Goal: Task Accomplishment & Management: Complete application form

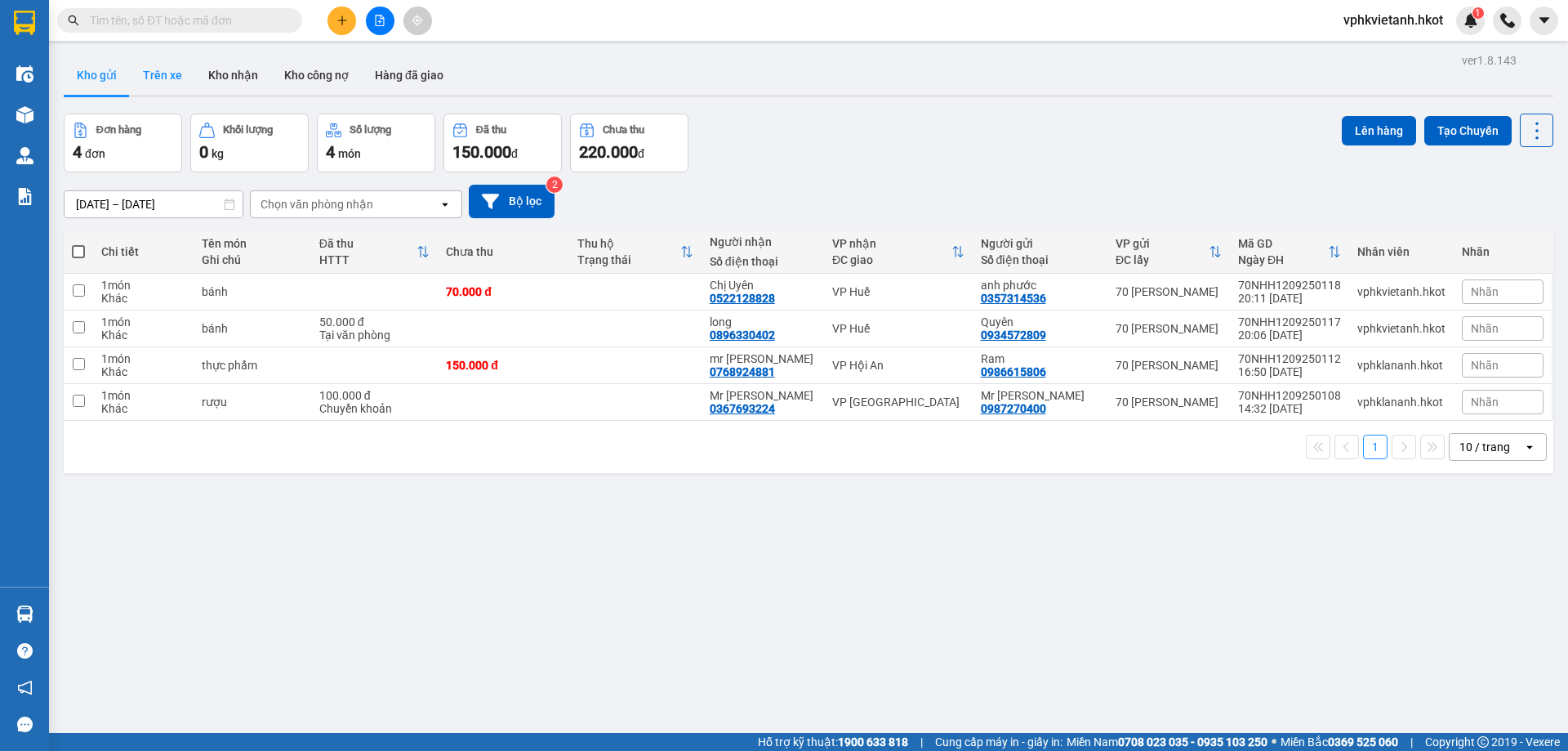
click at [161, 94] on button "Trên xe" at bounding box center [162, 76] width 66 height 40
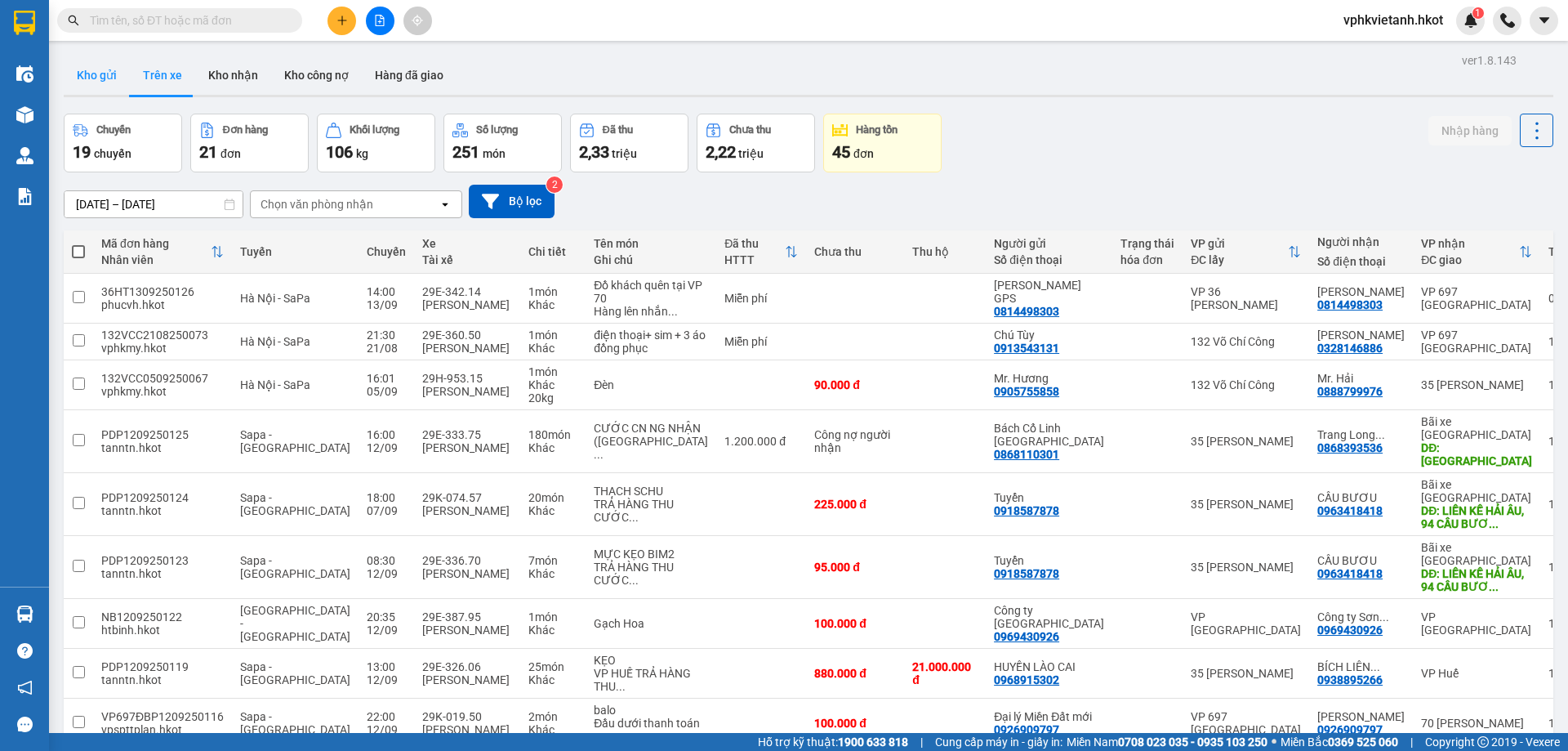
click at [92, 84] on button "Kho gửi" at bounding box center [96, 76] width 66 height 40
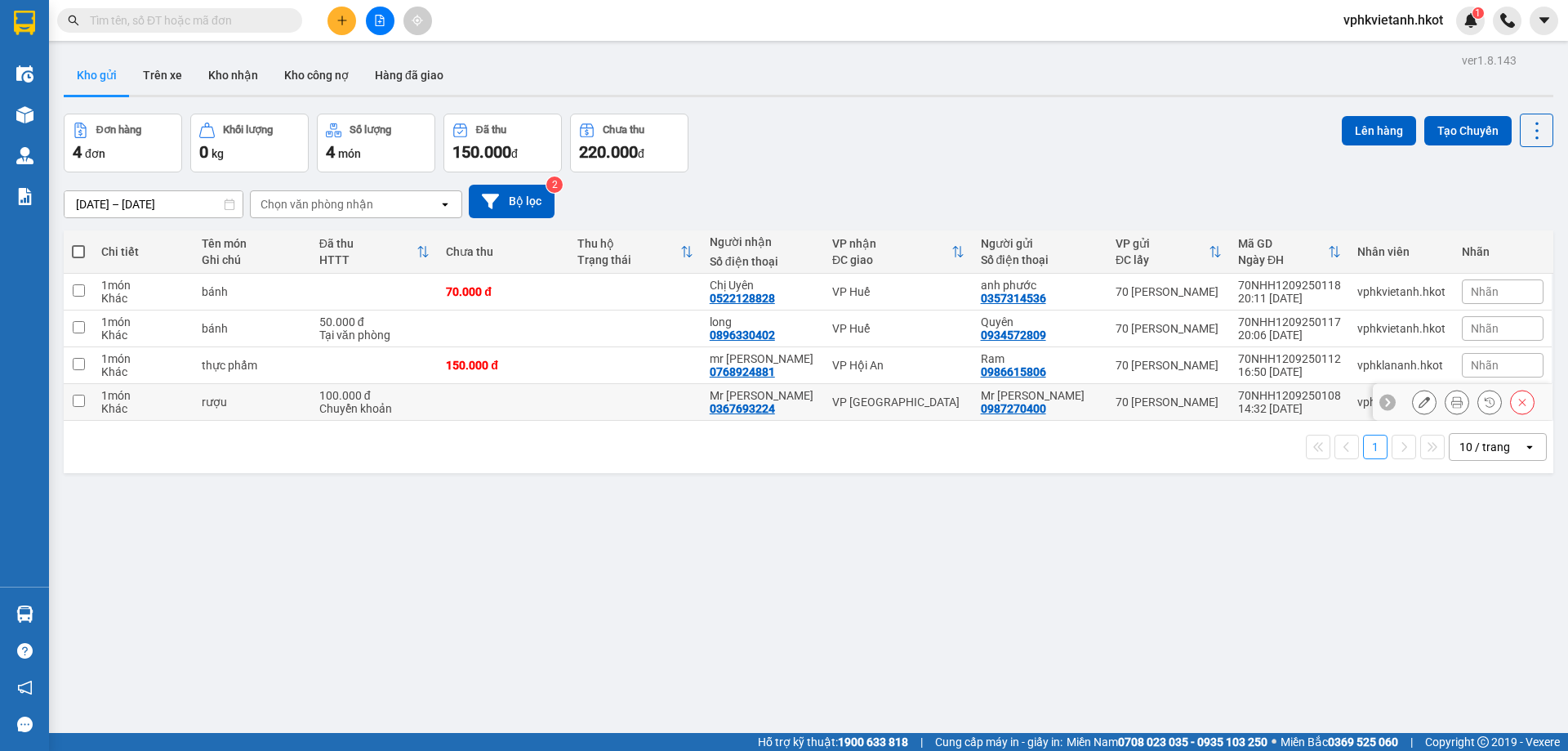
click at [492, 410] on td at bounding box center [503, 402] width 131 height 37
checkbox input "true"
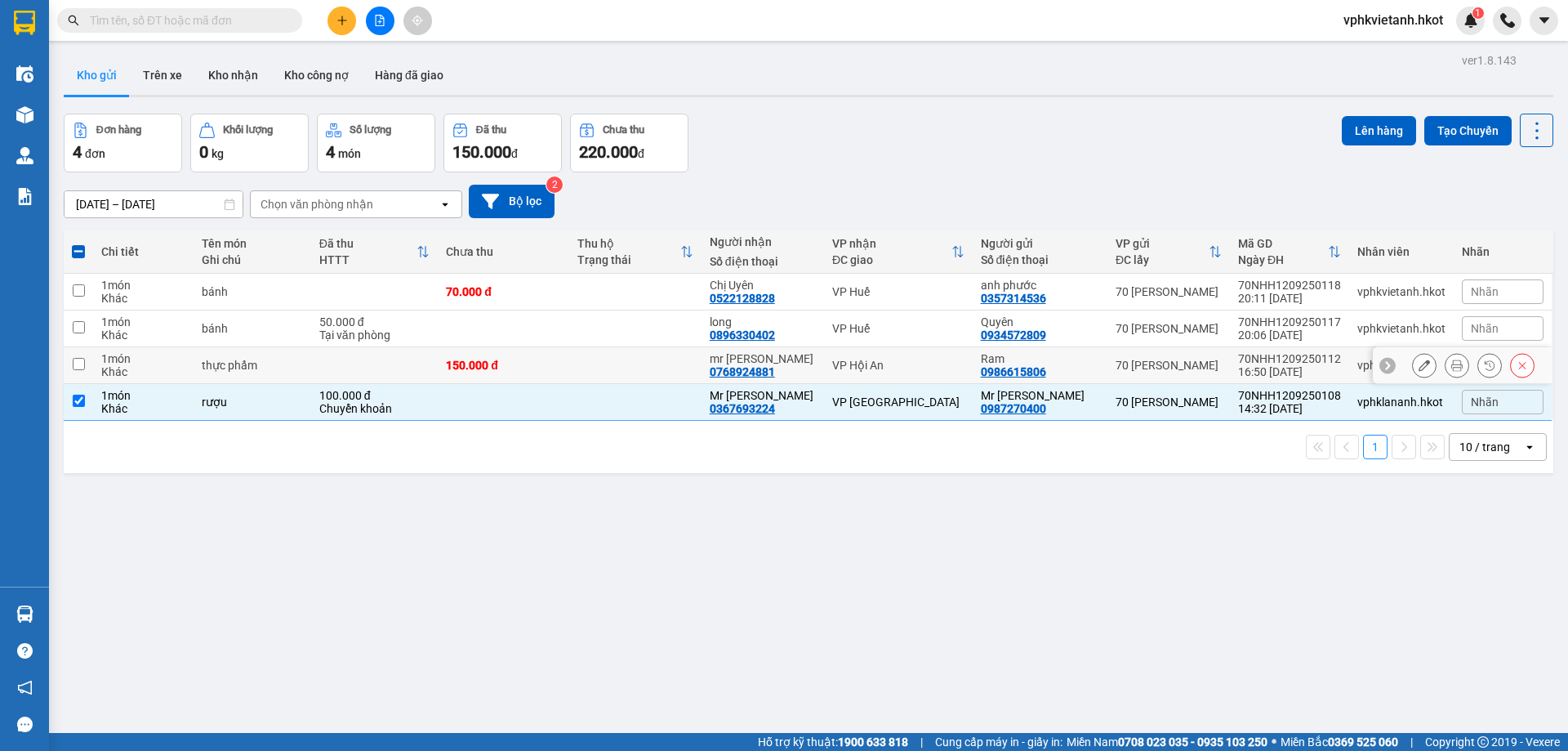
click at [542, 351] on td "150.000 đ" at bounding box center [503, 366] width 131 height 37
checkbox input "true"
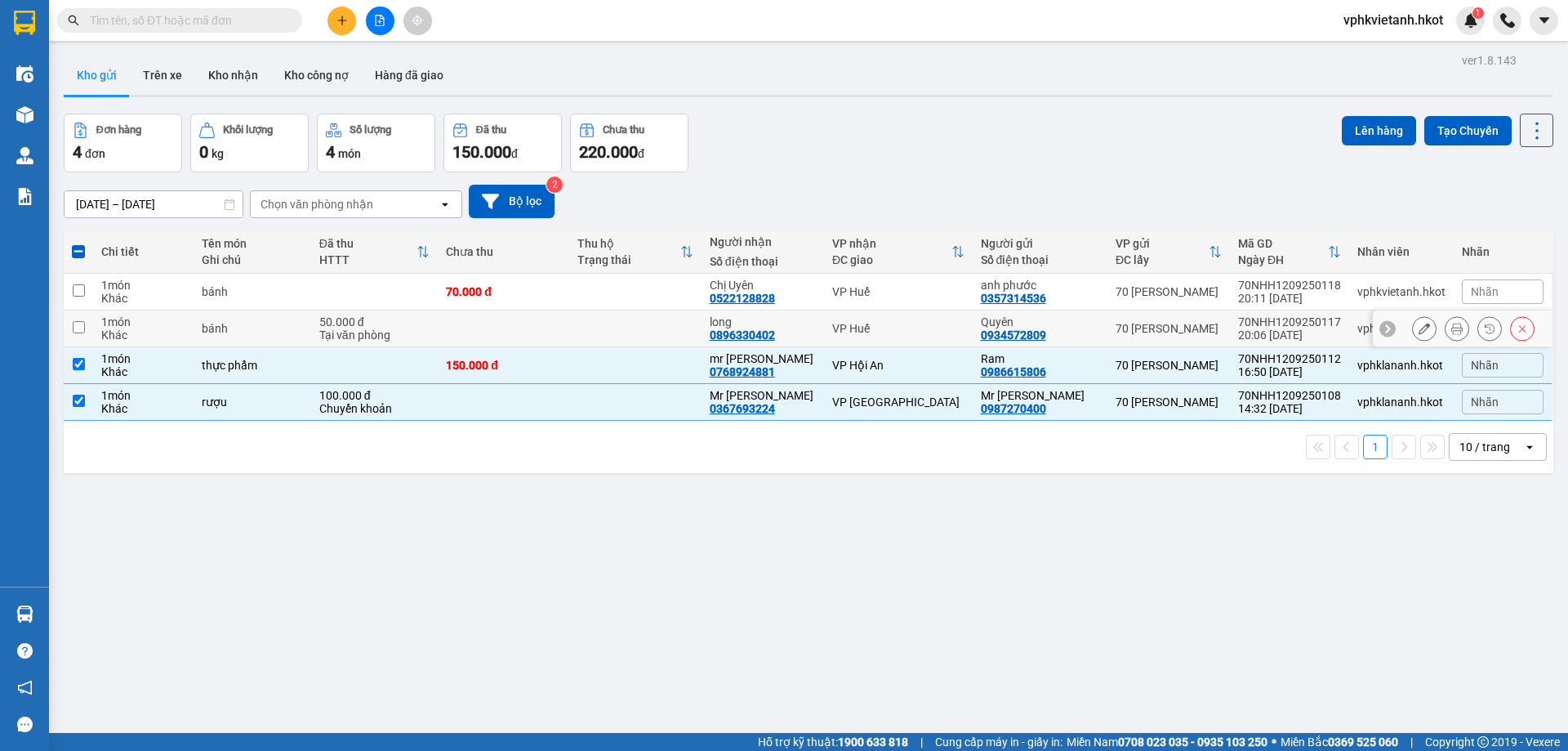
click at [546, 317] on td at bounding box center [503, 329] width 131 height 37
checkbox input "true"
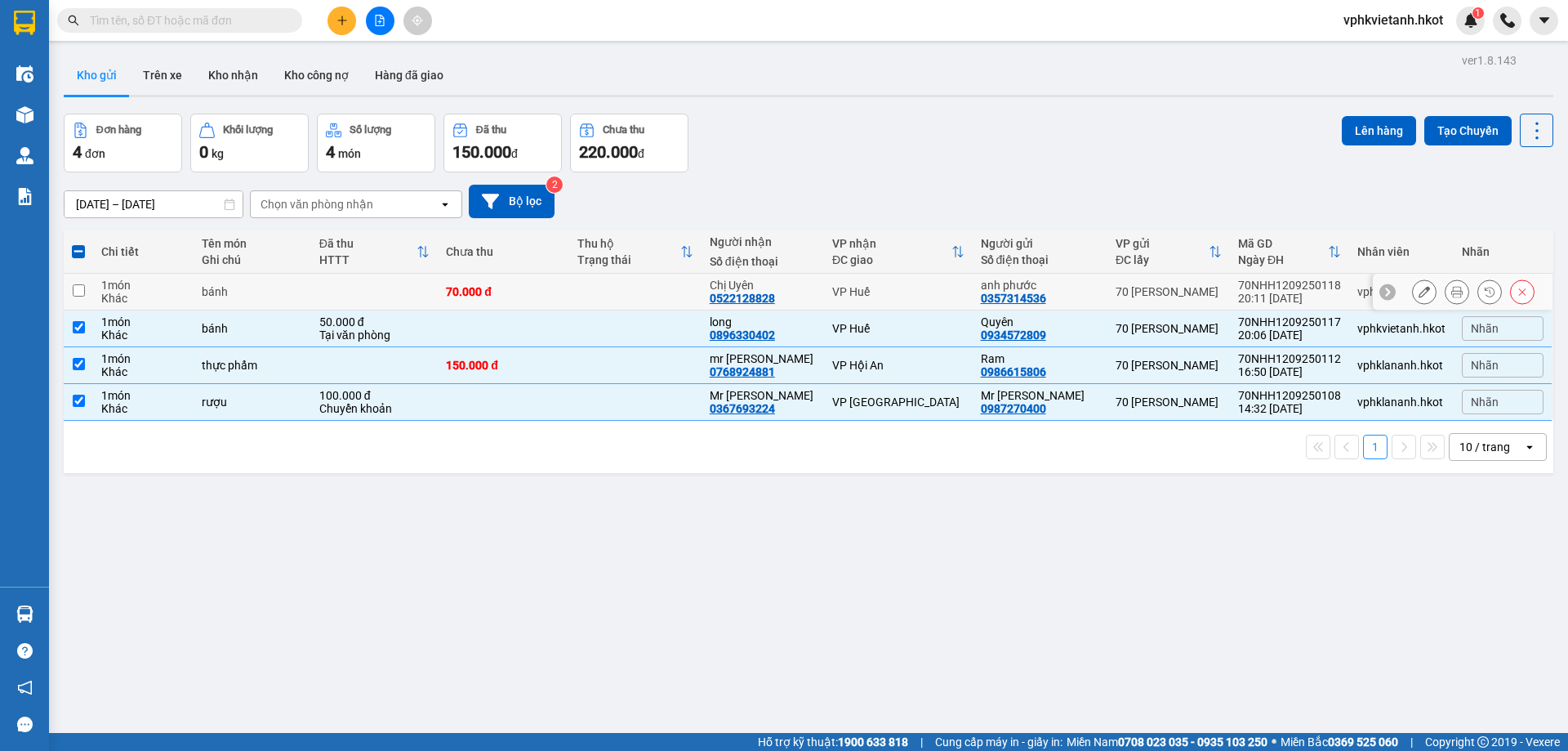
click at [553, 294] on div "70.000 đ" at bounding box center [503, 292] width 115 height 14
checkbox input "true"
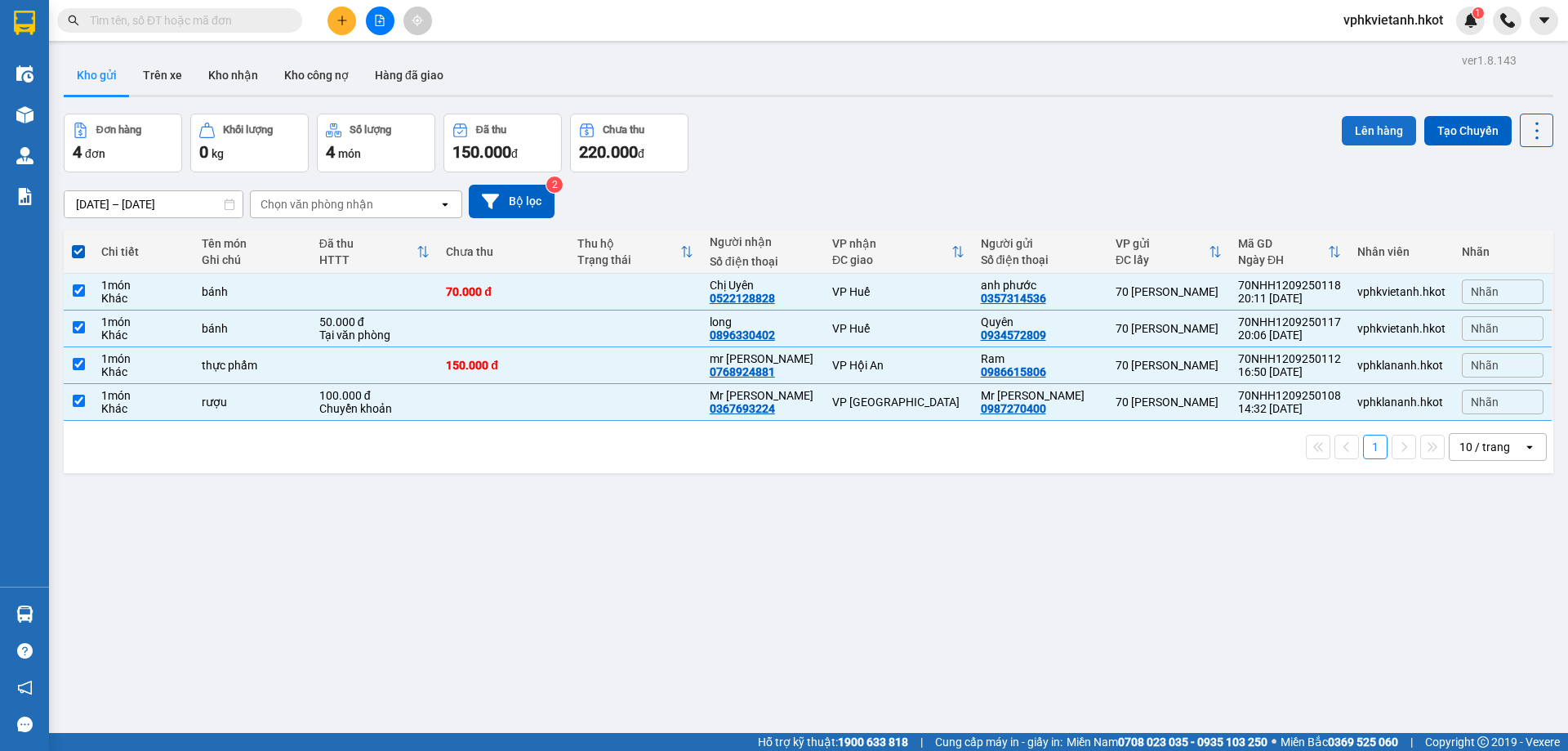
click at [1363, 132] on button "Lên hàng" at bounding box center [1379, 131] width 75 height 30
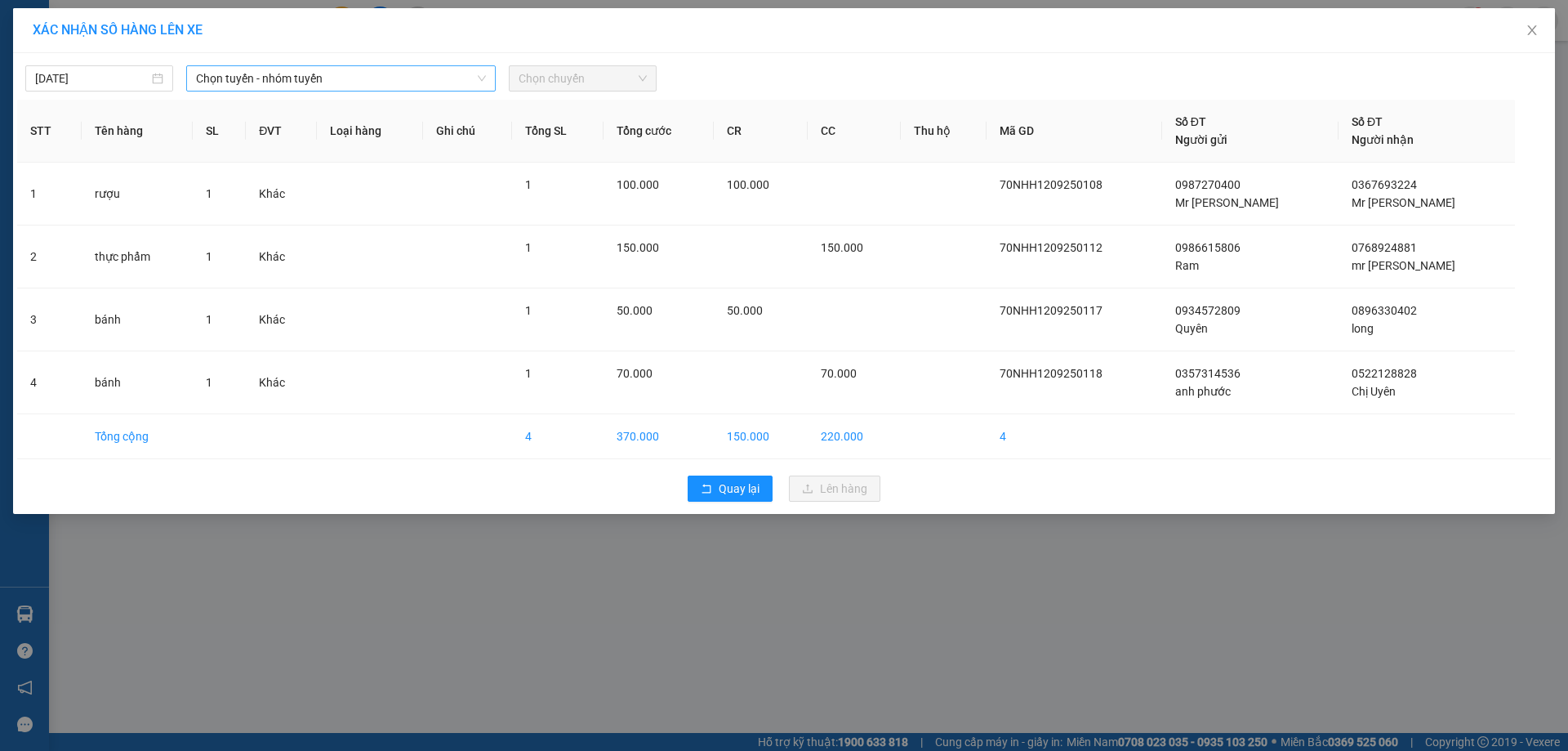
click at [328, 85] on span "Chọn tuyến - nhóm tuyến" at bounding box center [341, 77] width 290 height 24
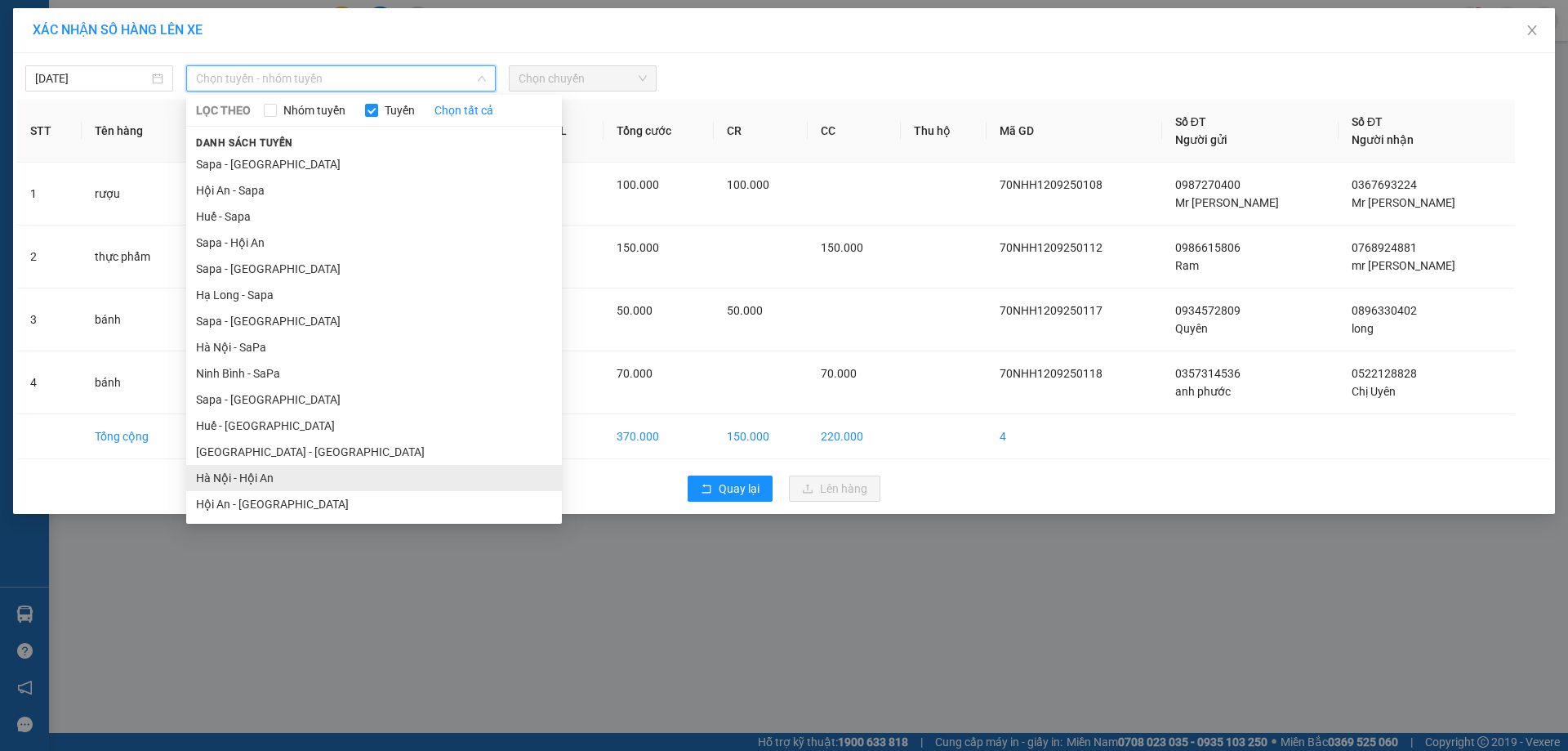
click at [277, 473] on li "Hà Nội - Hội An" at bounding box center [374, 477] width 375 height 26
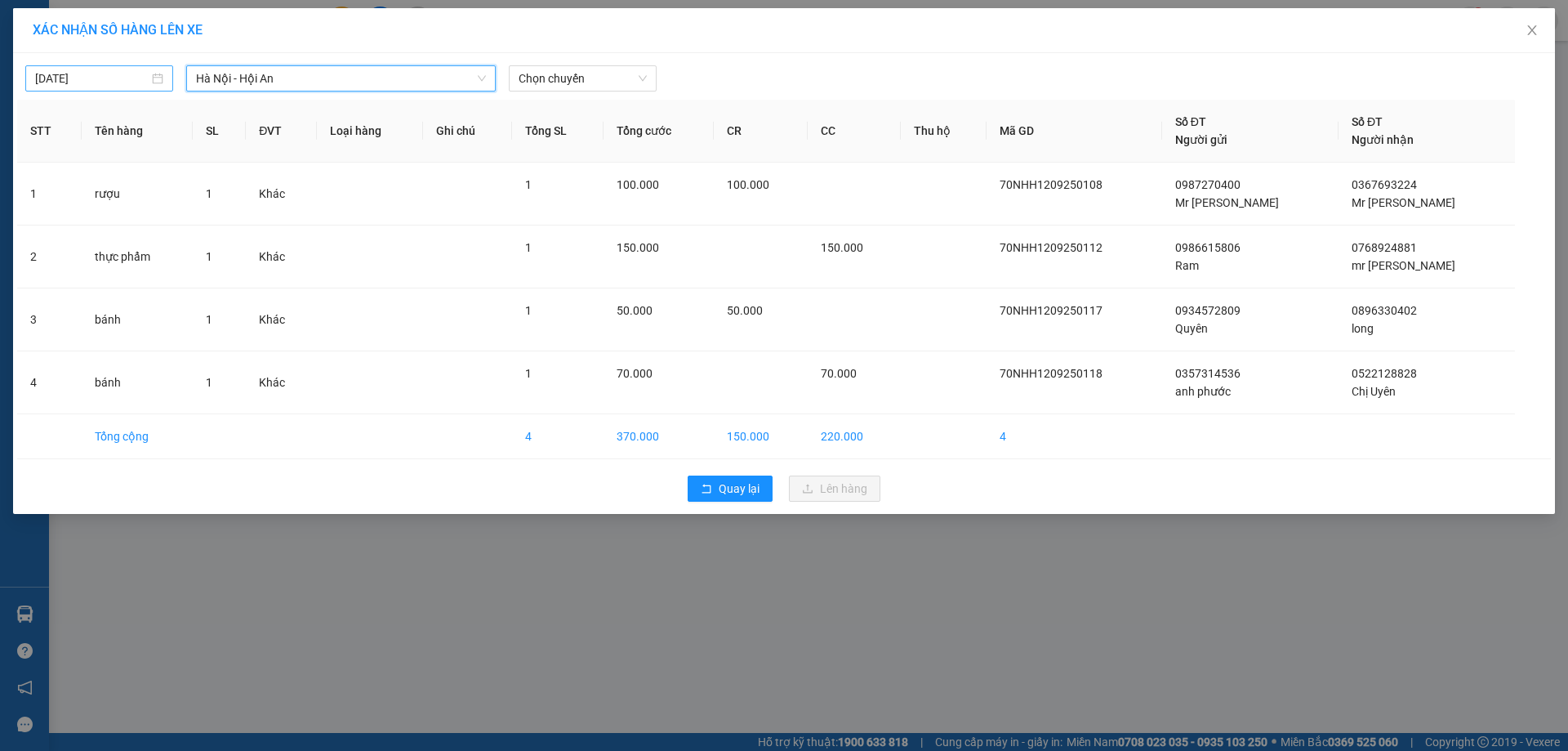
click at [105, 75] on body "Kết quả tìm kiếm ( 0 ) Bộ lọc No Data vphkvietanh.hkot 1 Điều hành xe Kho hàng …" at bounding box center [784, 376] width 1568 height 751
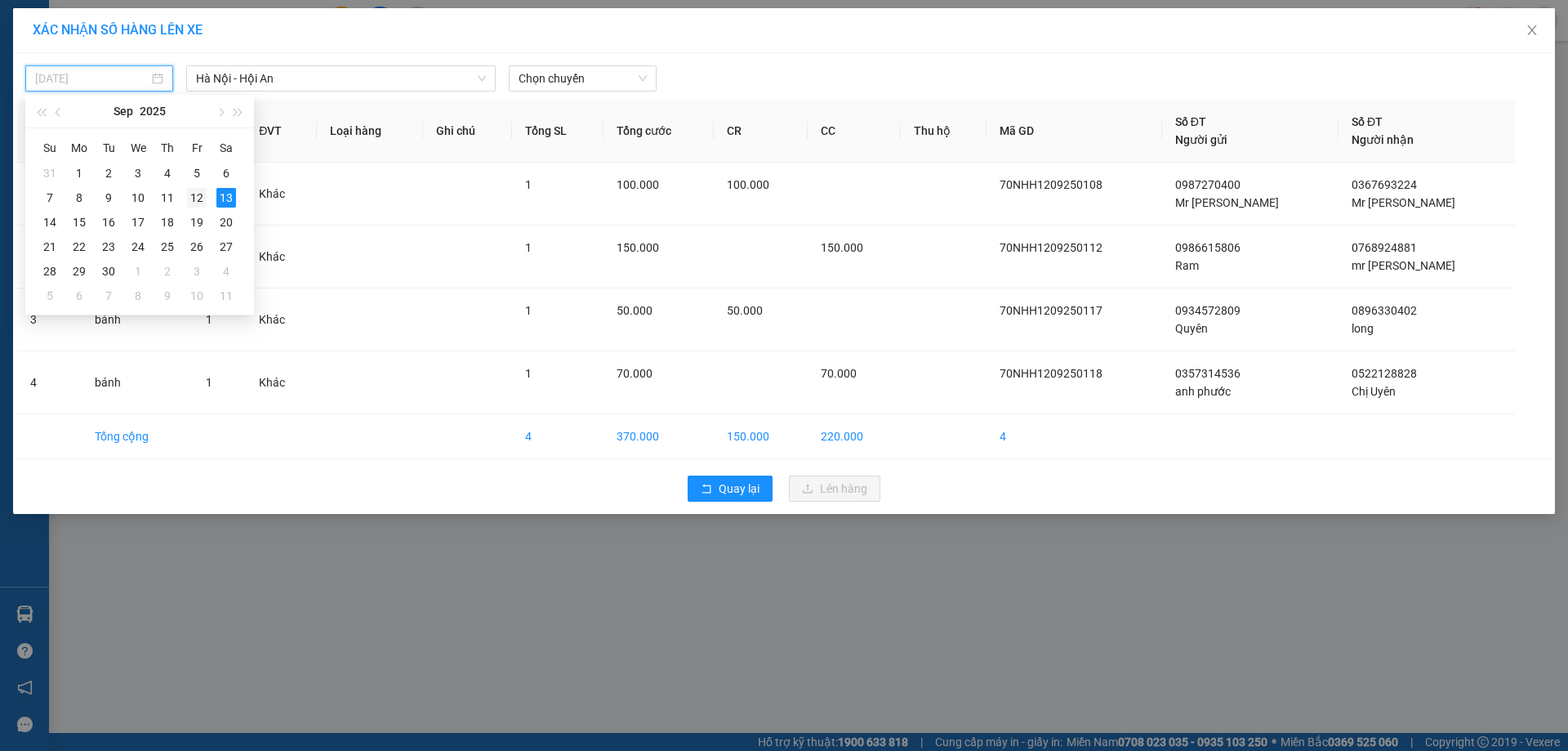
click at [192, 205] on div "12" at bounding box center [197, 198] width 20 height 20
type input "[DATE]"
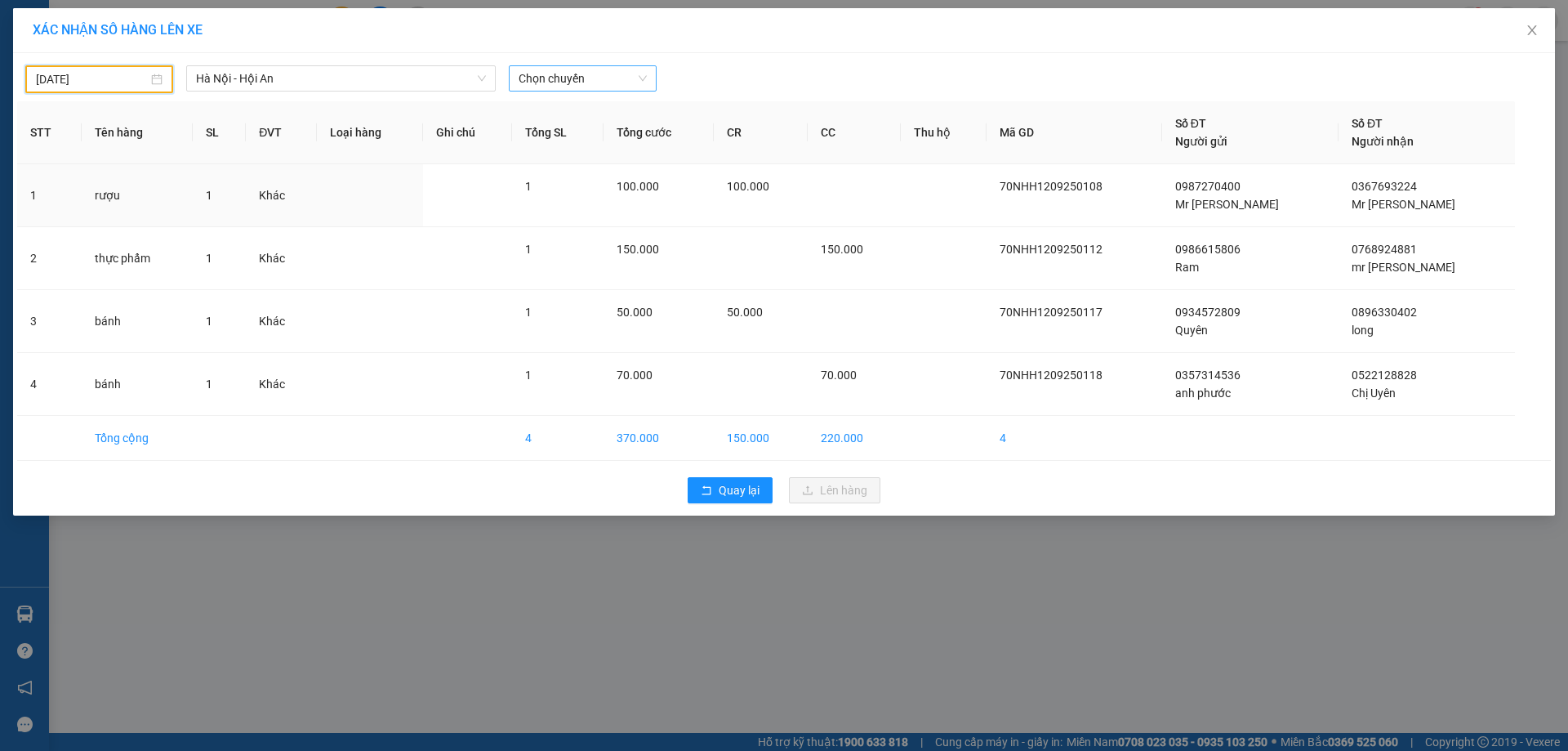
click at [579, 84] on span "Chọn chuyến" at bounding box center [582, 77] width 128 height 24
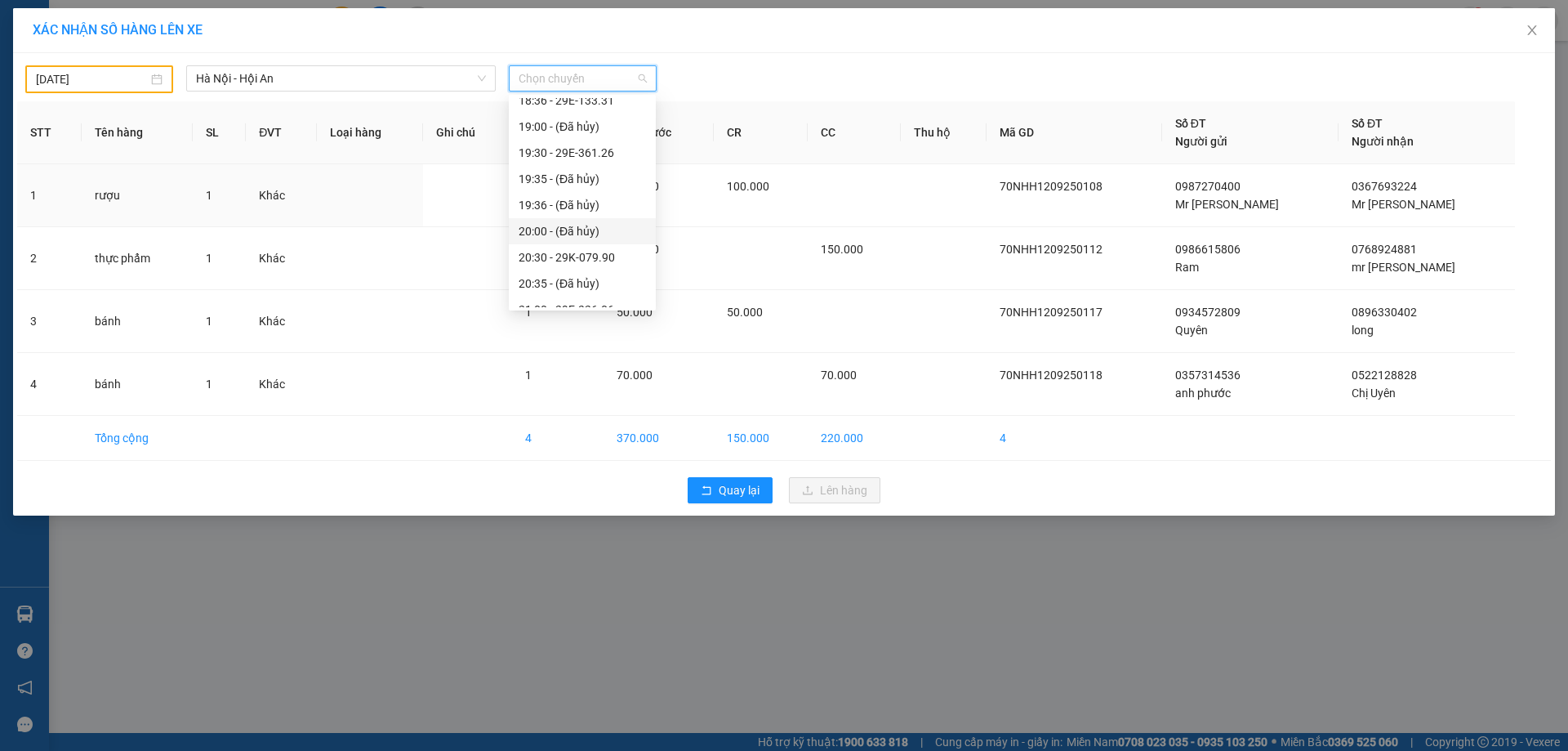
scroll to position [209, 0]
click at [577, 240] on div "20:30 - 29K-079.90" at bounding box center [582, 242] width 128 height 18
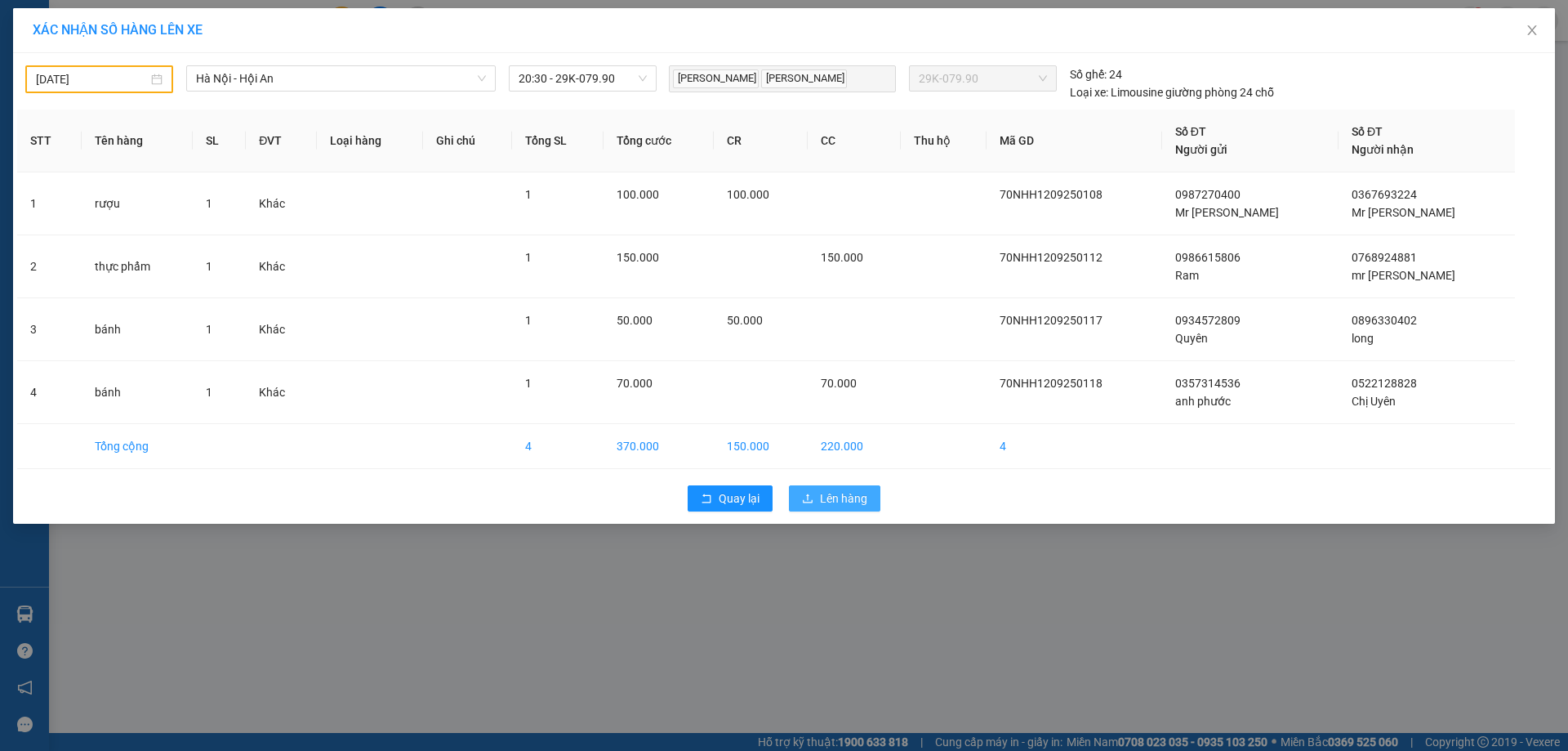
click at [825, 507] on span "Lên hàng" at bounding box center [843, 498] width 48 height 18
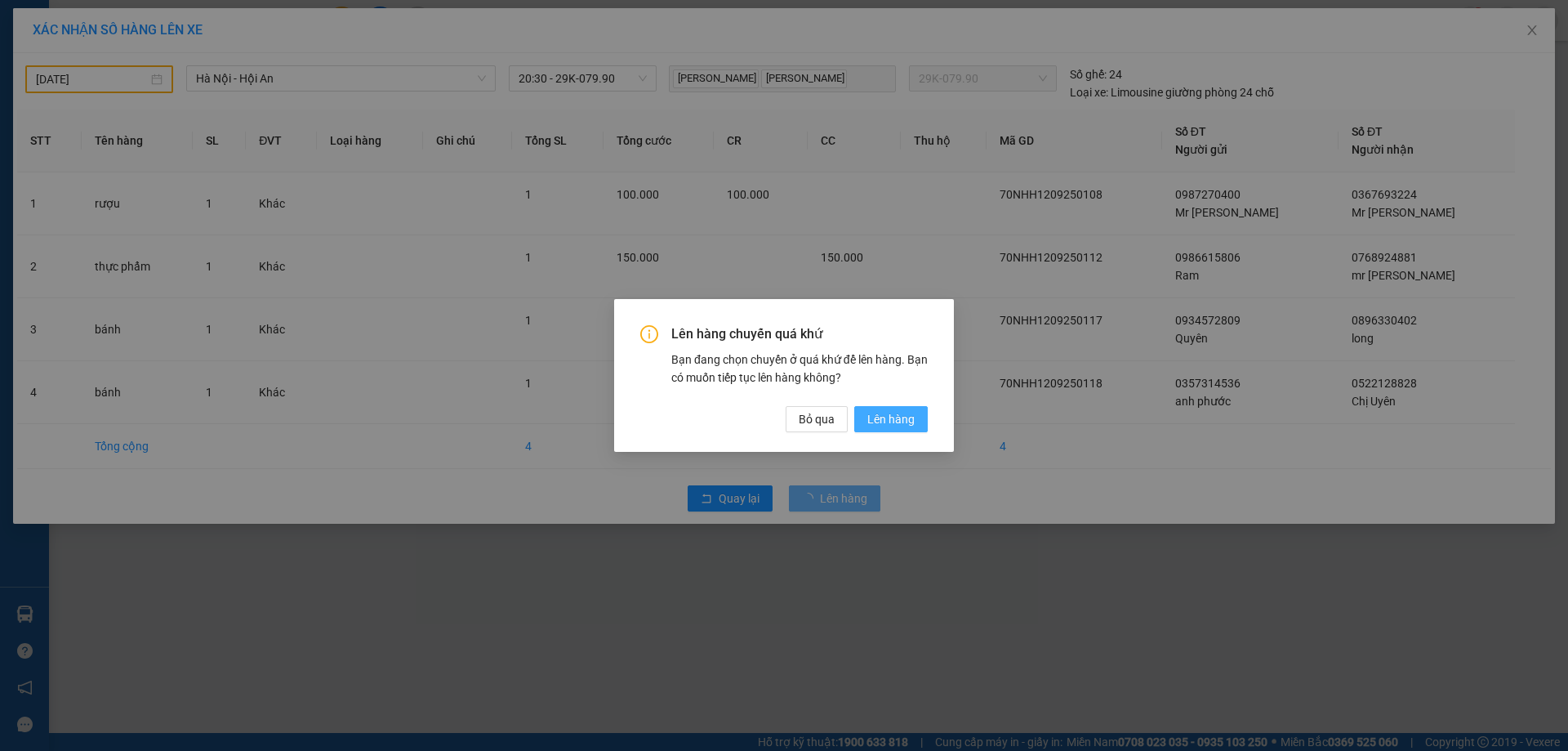
click at [912, 423] on span "Lên hàng" at bounding box center [891, 419] width 48 height 18
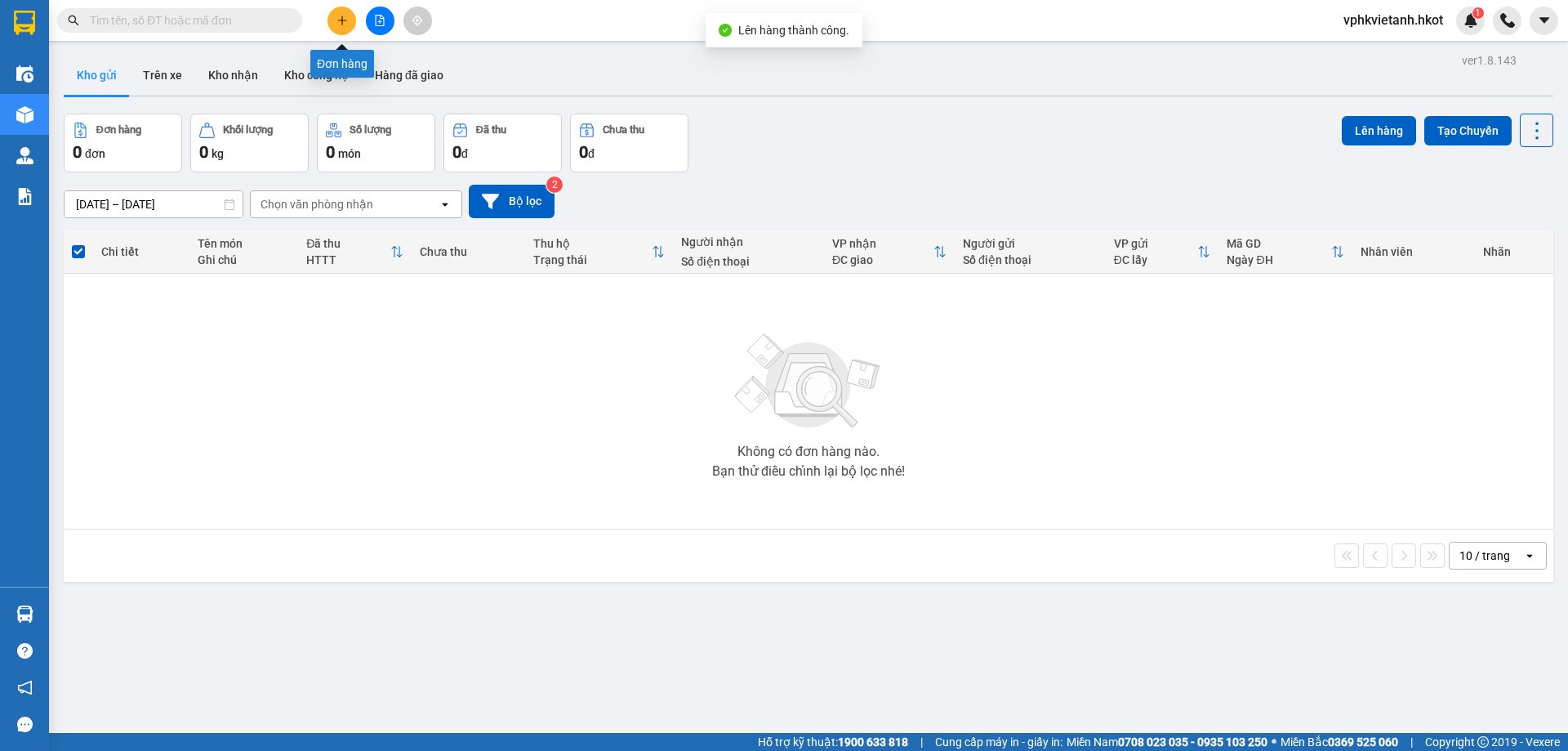
click at [344, 17] on icon "plus" at bounding box center [342, 20] width 12 height 12
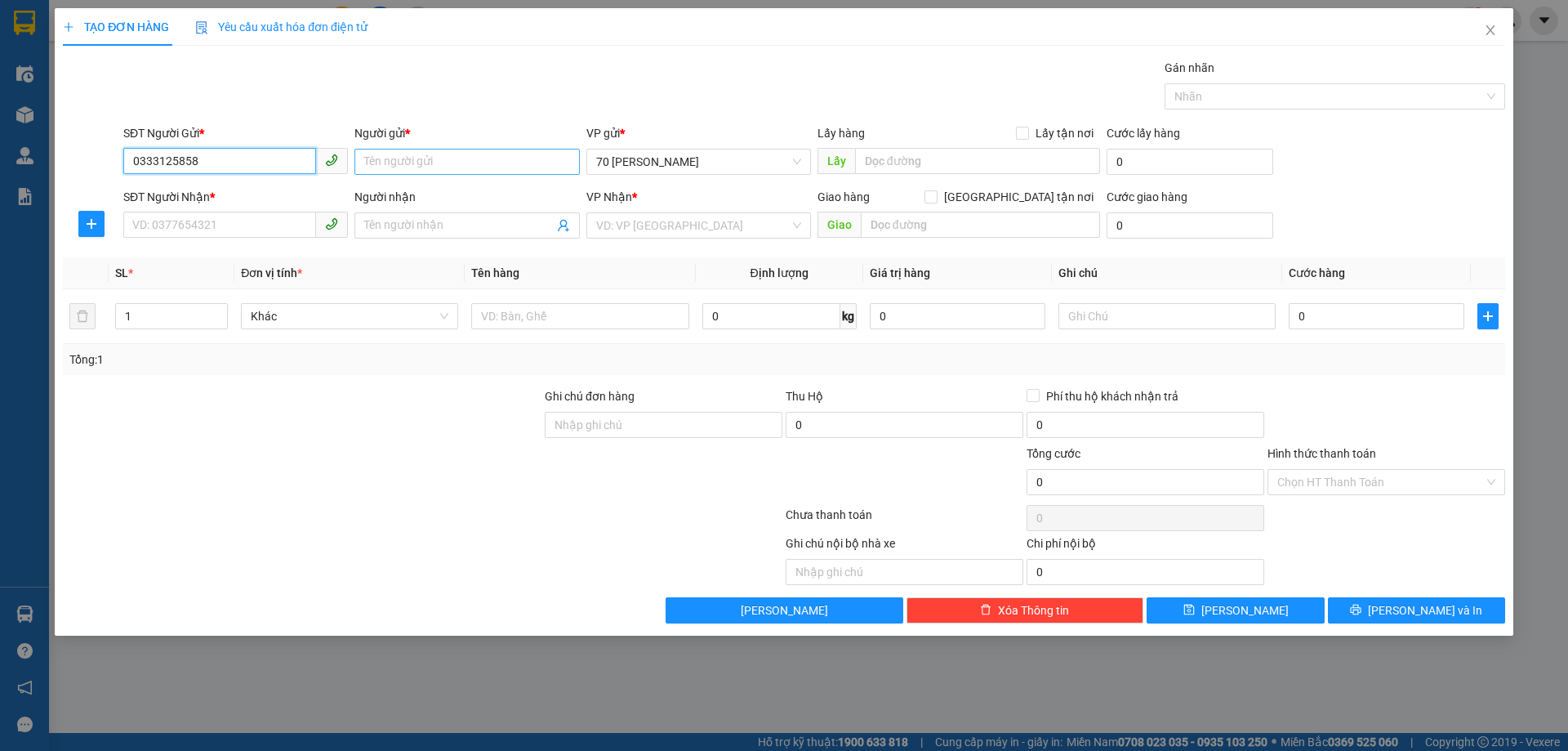
type input "0333125858"
click at [367, 169] on input "Người gửi *" at bounding box center [467, 161] width 225 height 26
type input "lam yên"
click at [151, 226] on input "SĐT Người Nhận *" at bounding box center [220, 224] width 193 height 26
type input "0796512623"
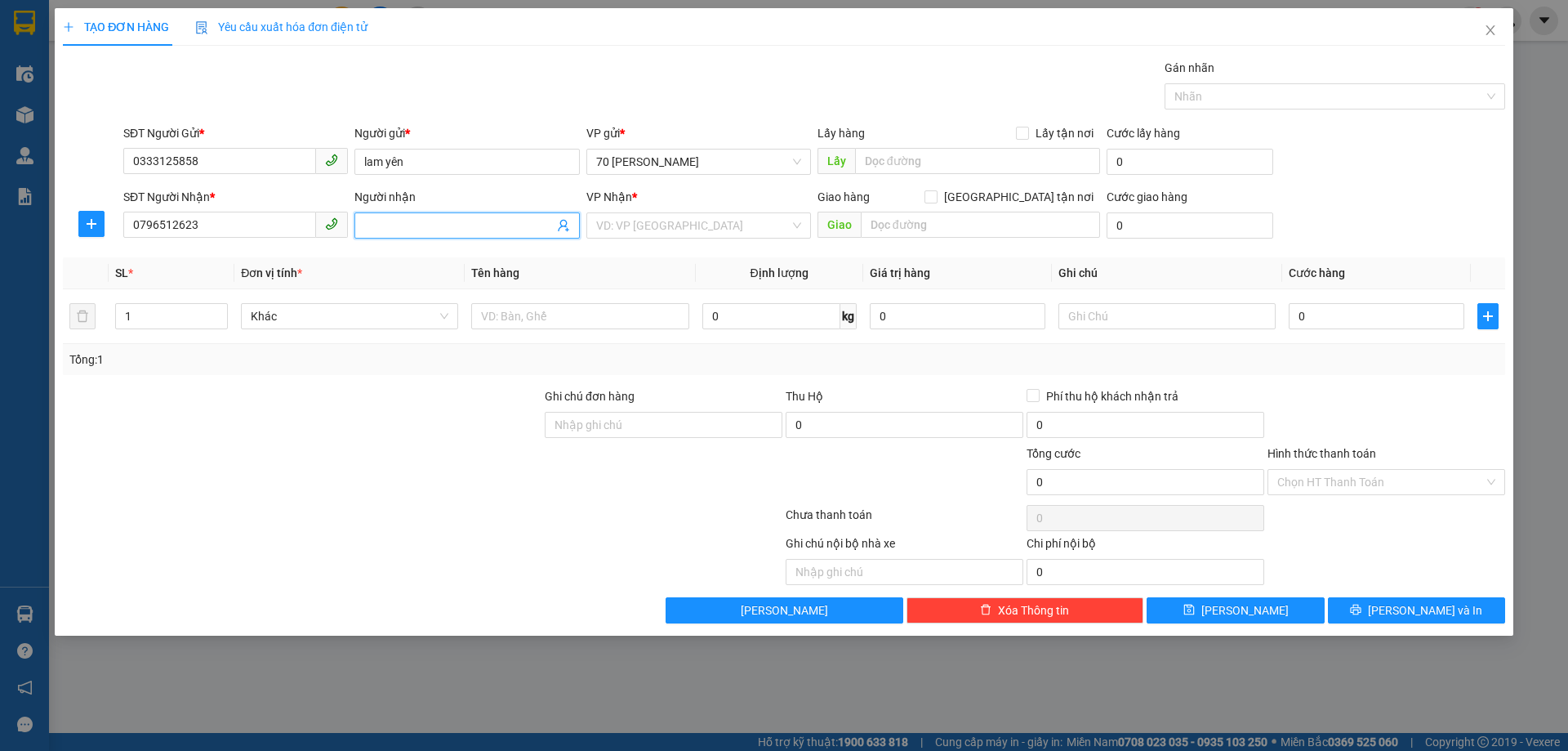
click at [480, 214] on span at bounding box center [467, 225] width 225 height 26
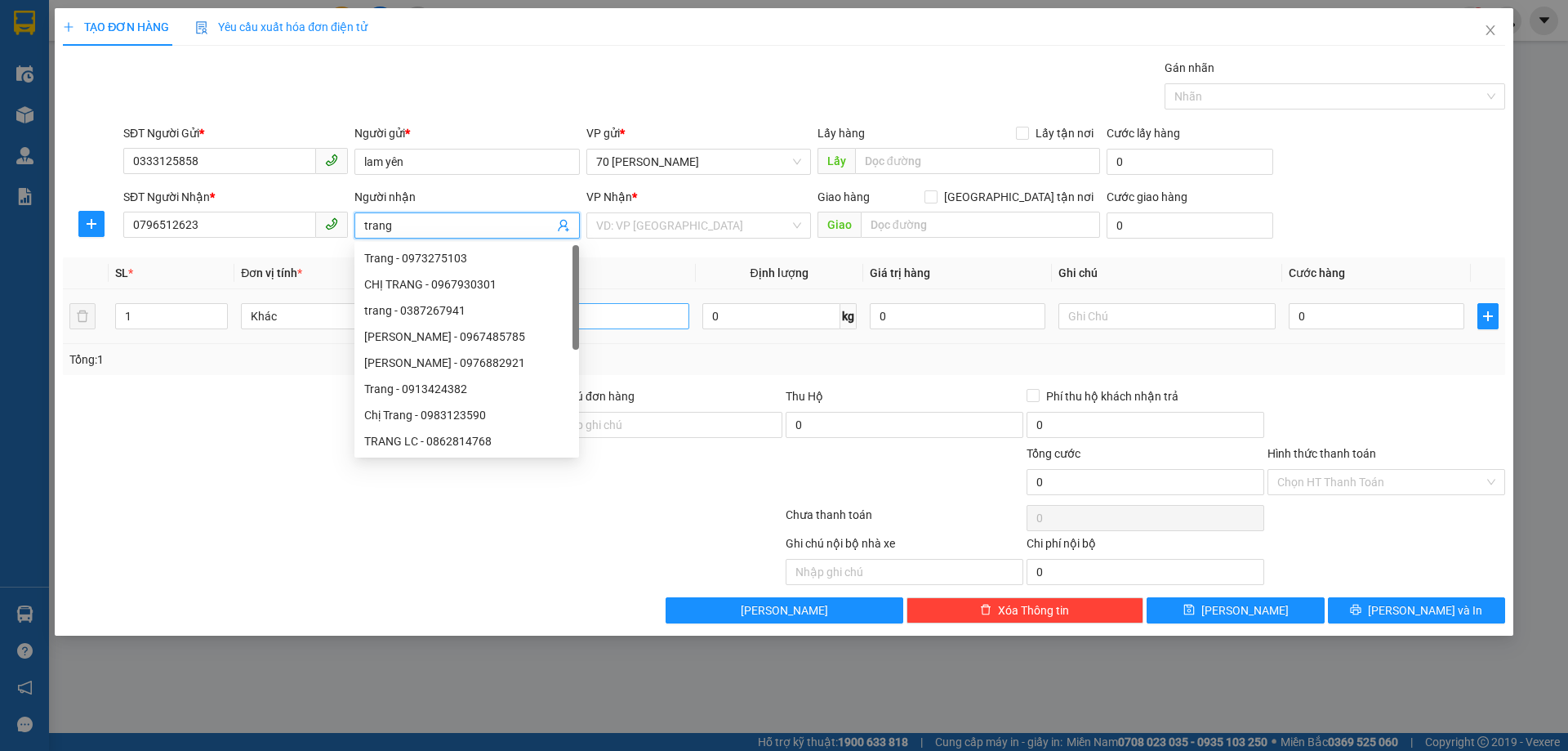
type input "trang"
click at [673, 317] on input "text" at bounding box center [580, 316] width 217 height 26
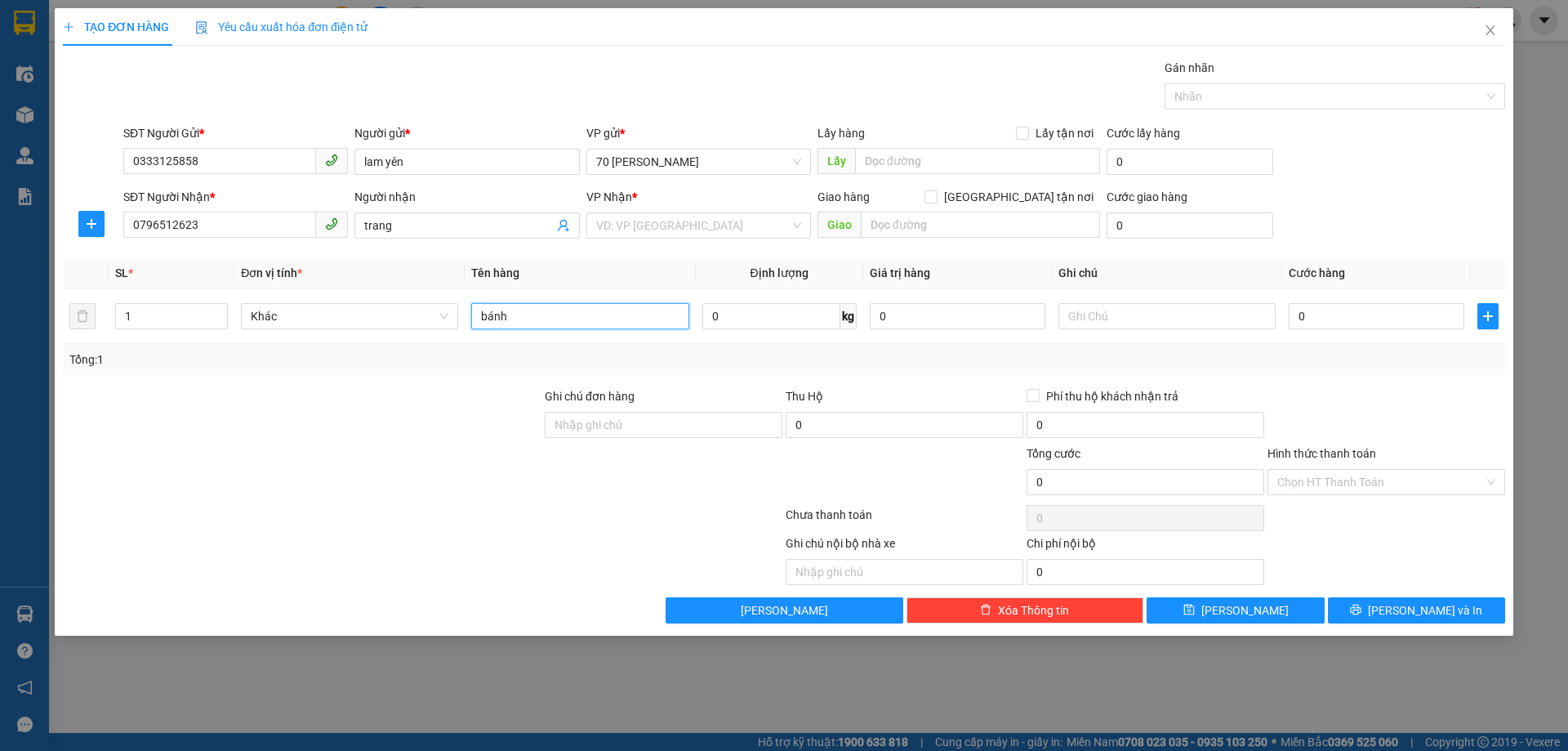
type input "bánh"
click at [692, 366] on div "Tổng: 1" at bounding box center [784, 359] width 1429 height 18
click at [1314, 321] on input "0" at bounding box center [1376, 316] width 176 height 26
click at [637, 229] on input "search" at bounding box center [692, 225] width 194 height 24
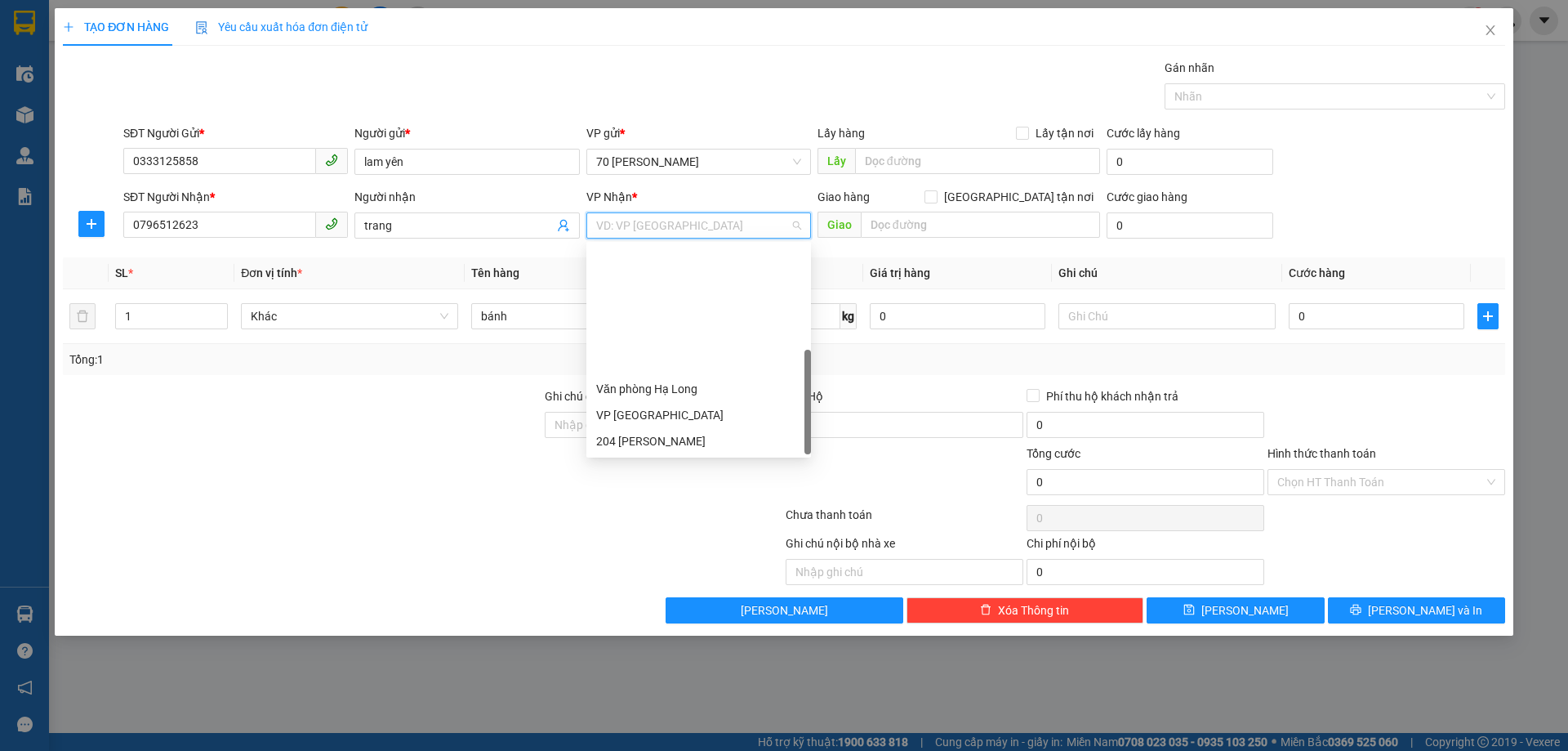
scroll to position [157, 0]
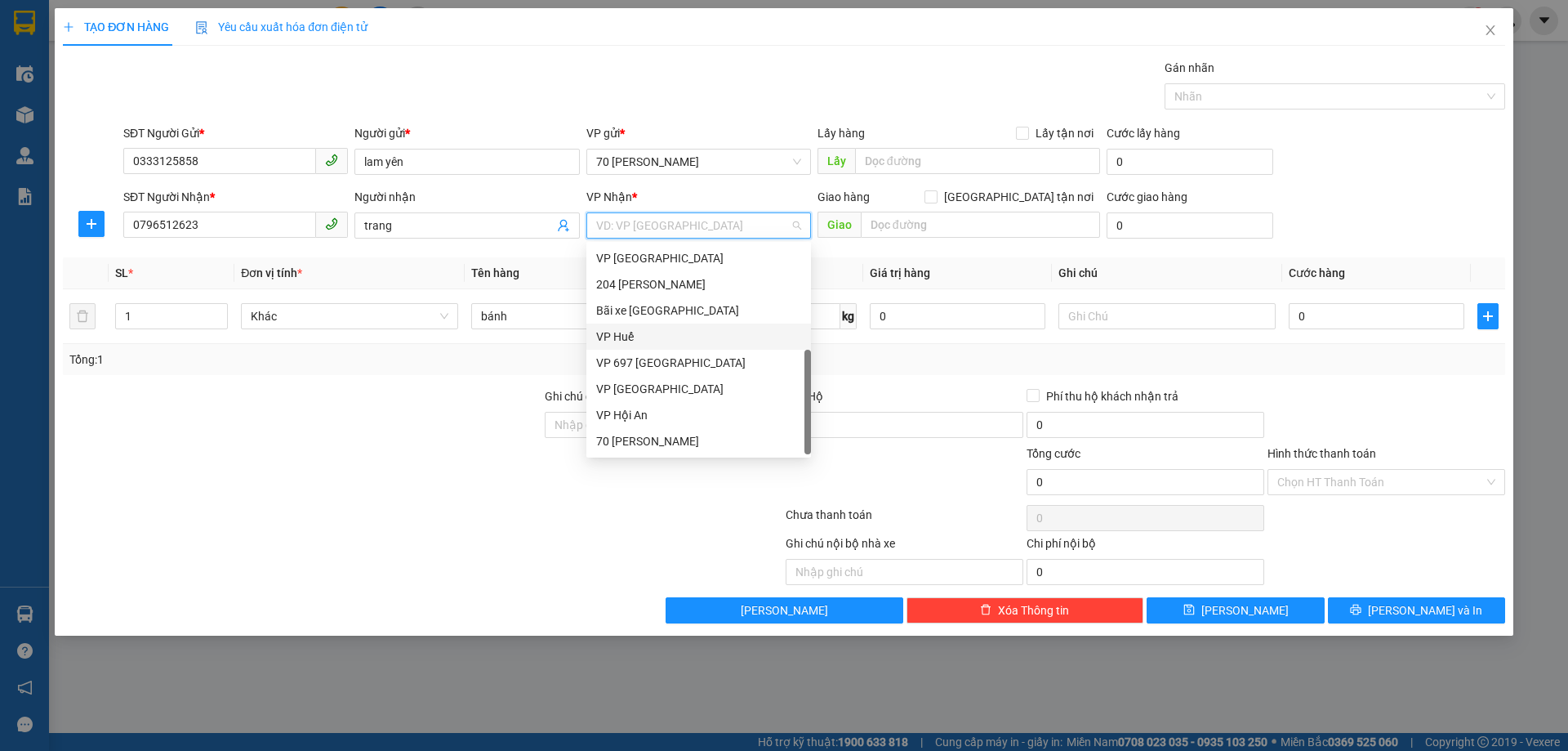
click at [652, 331] on div "VP Huế" at bounding box center [698, 337] width 205 height 18
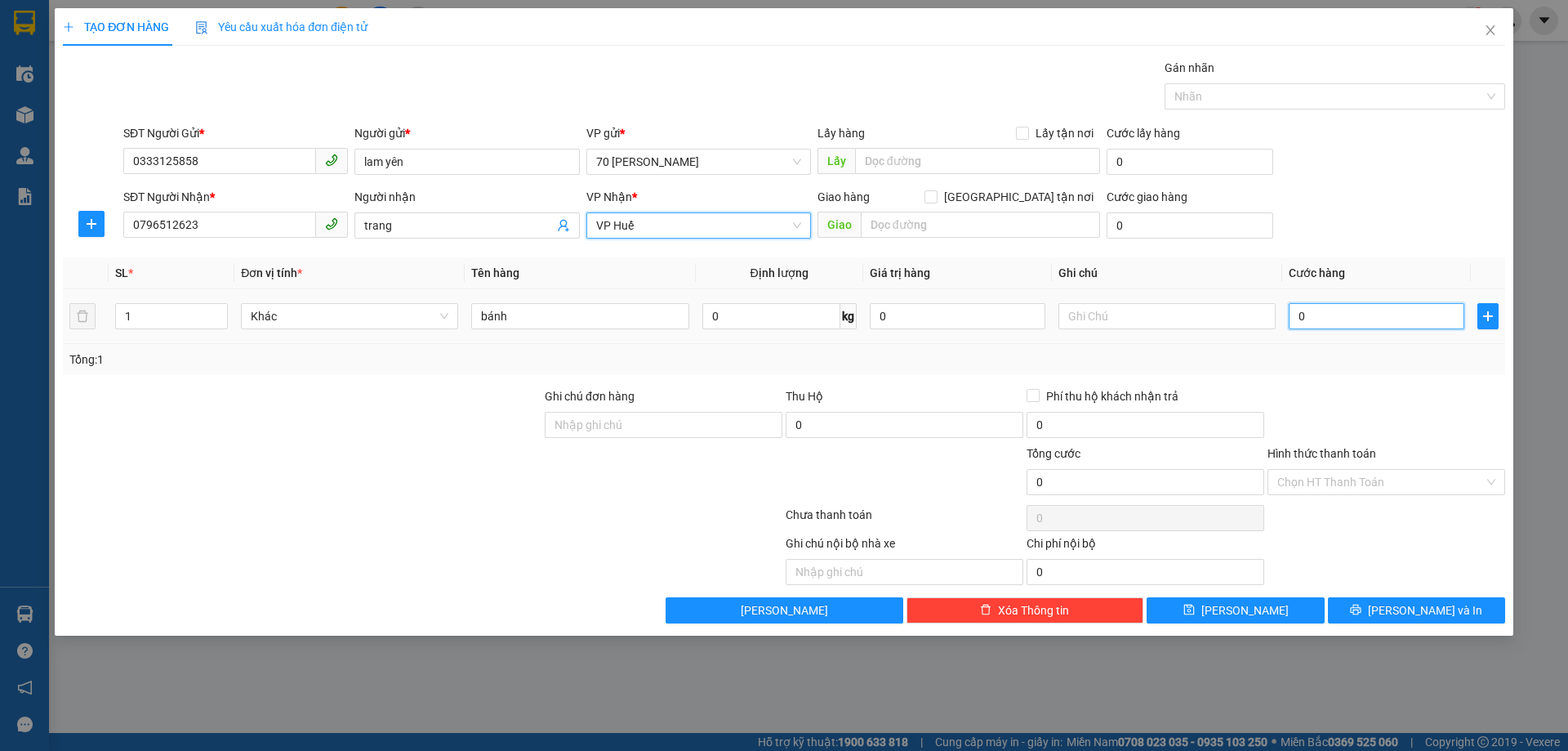
click at [1386, 323] on input "0" at bounding box center [1376, 316] width 176 height 26
type input "5"
type input "50"
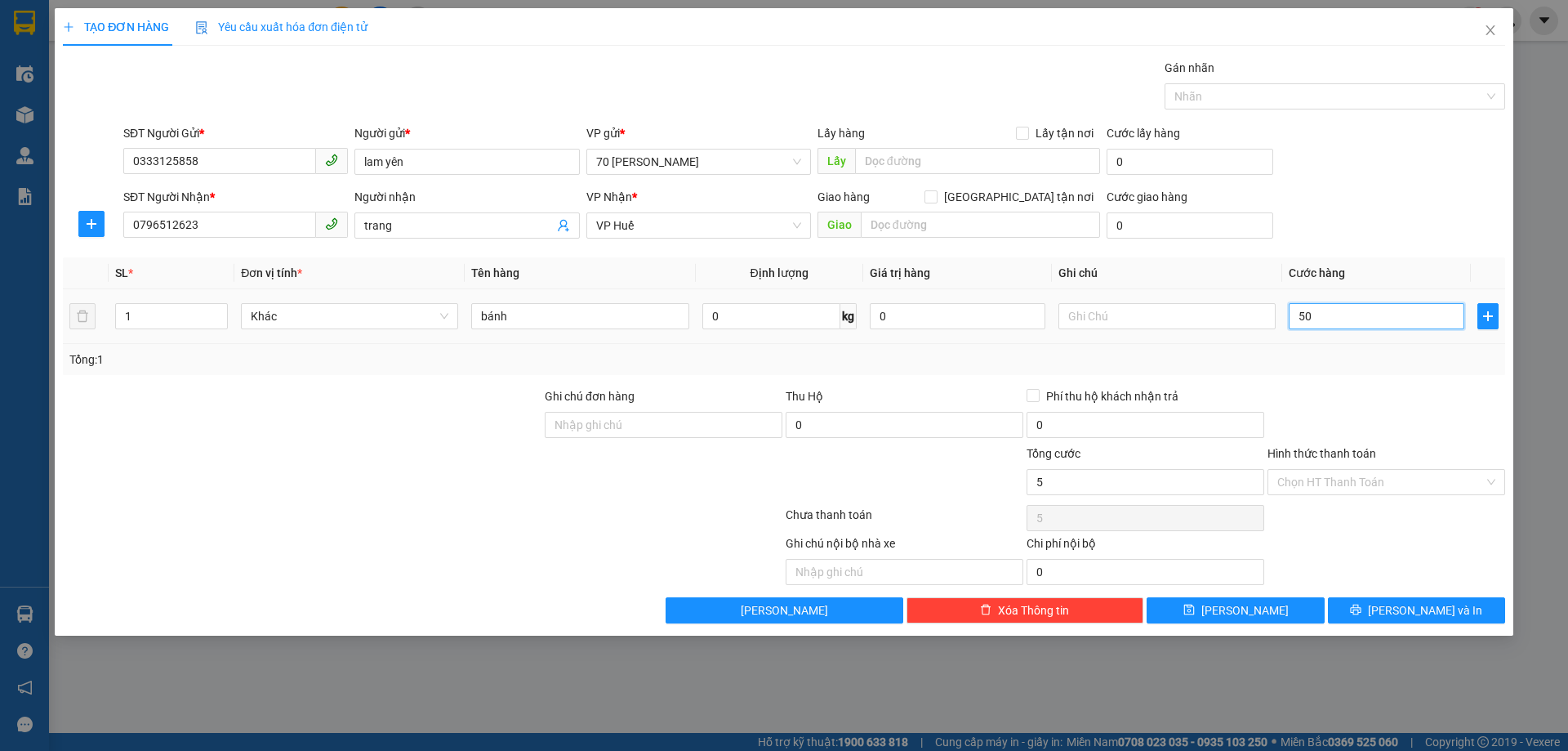
type input "50"
type input "500"
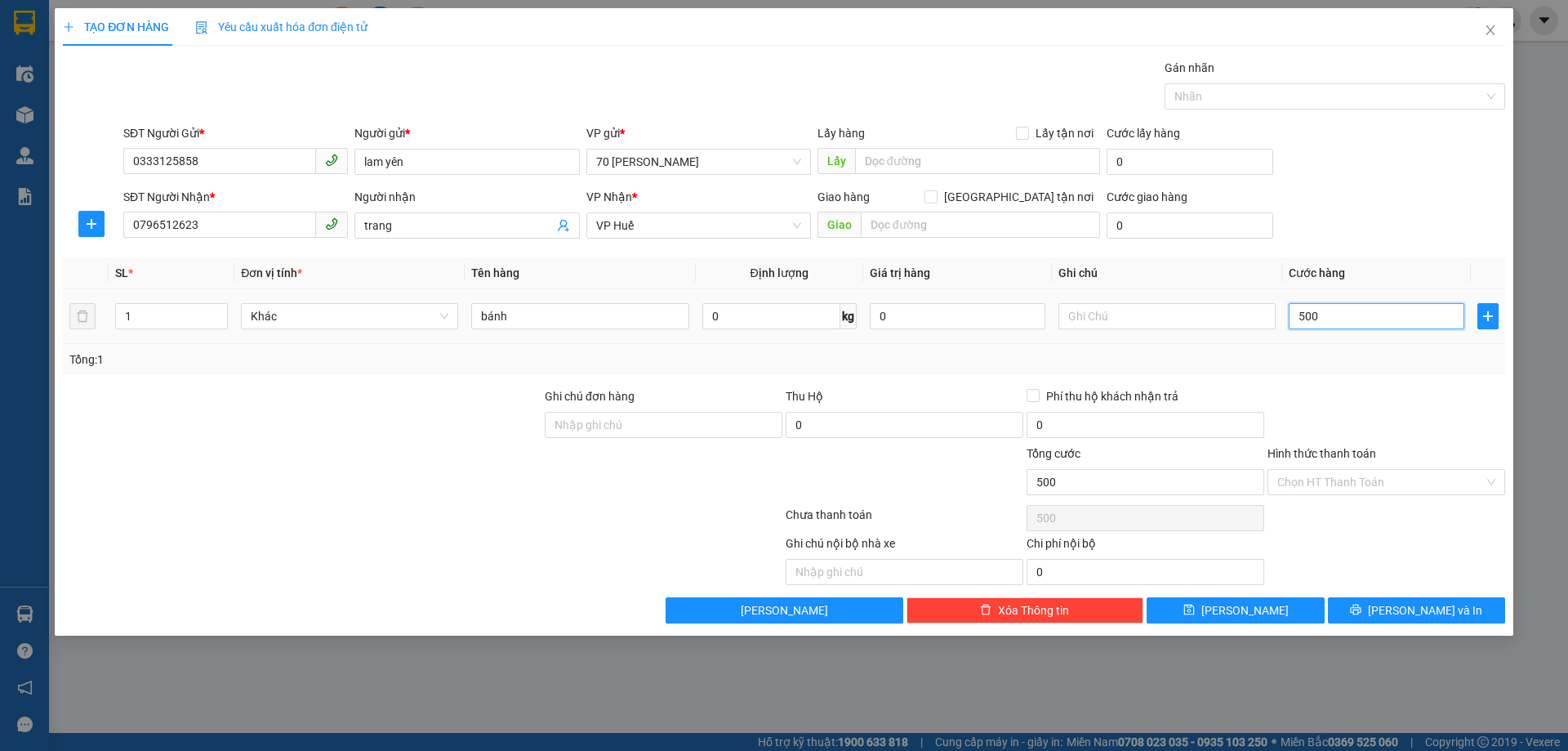
type input "5.000"
type input "50.000"
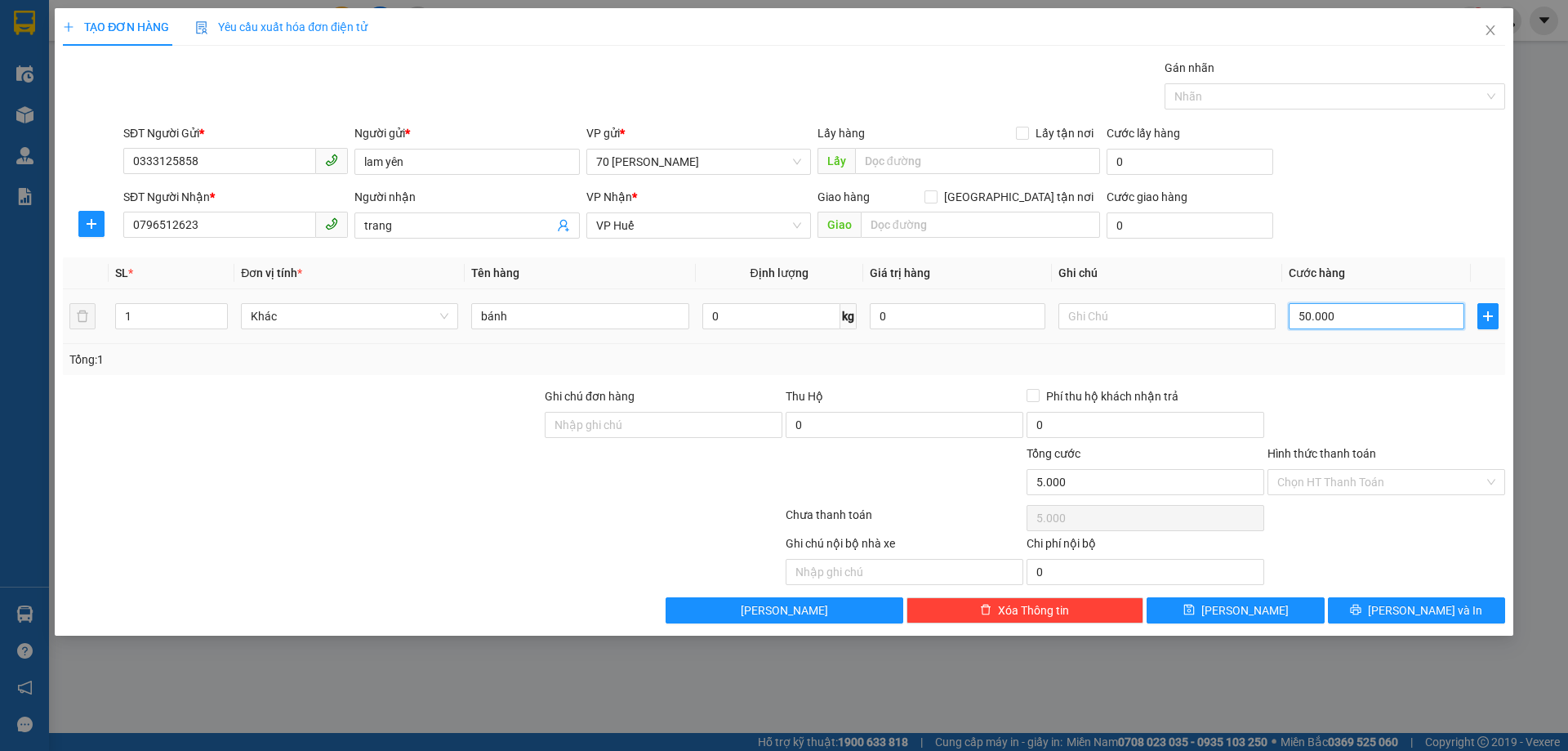
type input "50.000"
click at [1407, 612] on span "[PERSON_NAME] và In" at bounding box center [1425, 611] width 114 height 18
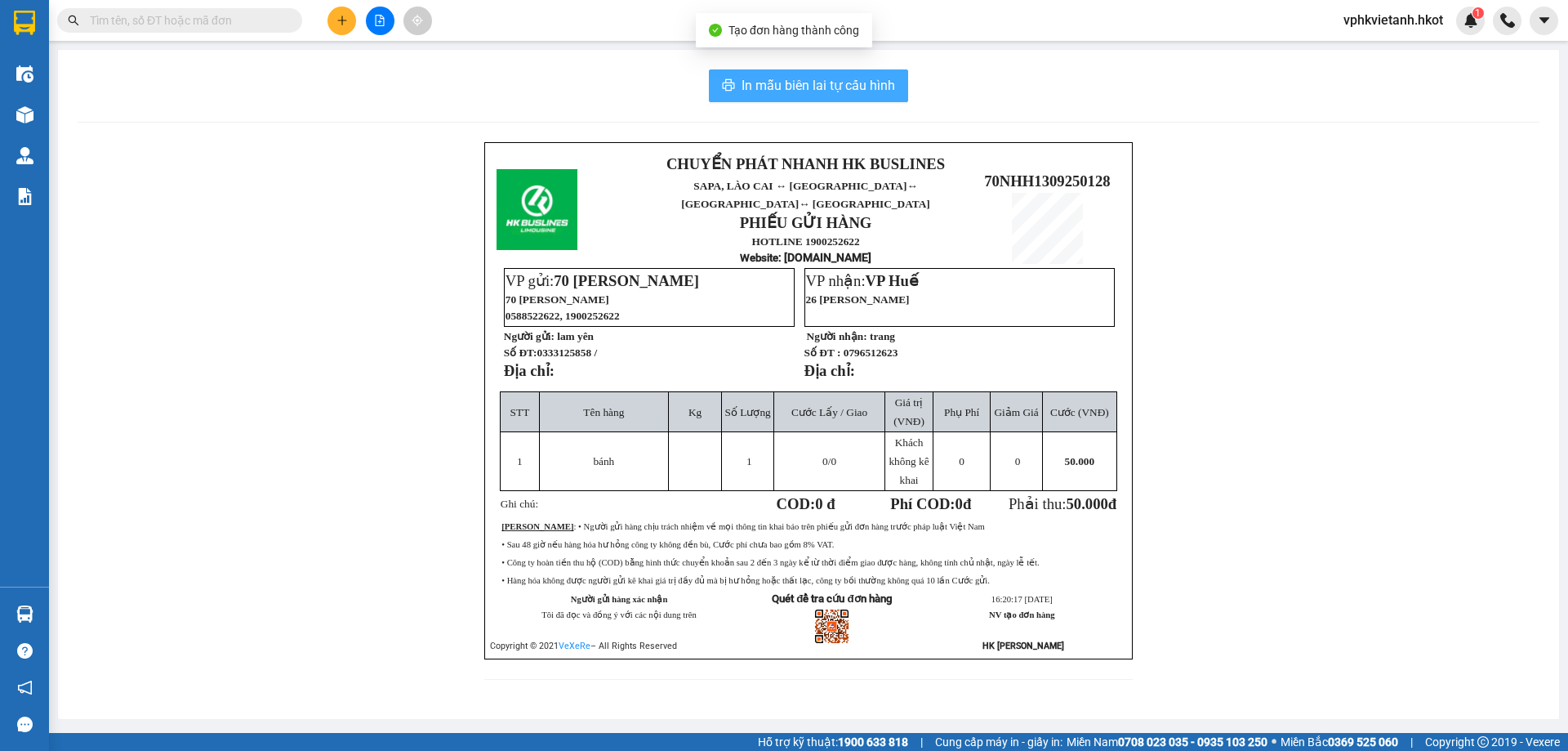
click at [879, 94] on span "In mẫu biên lai tự cấu hình" at bounding box center [818, 85] width 154 height 21
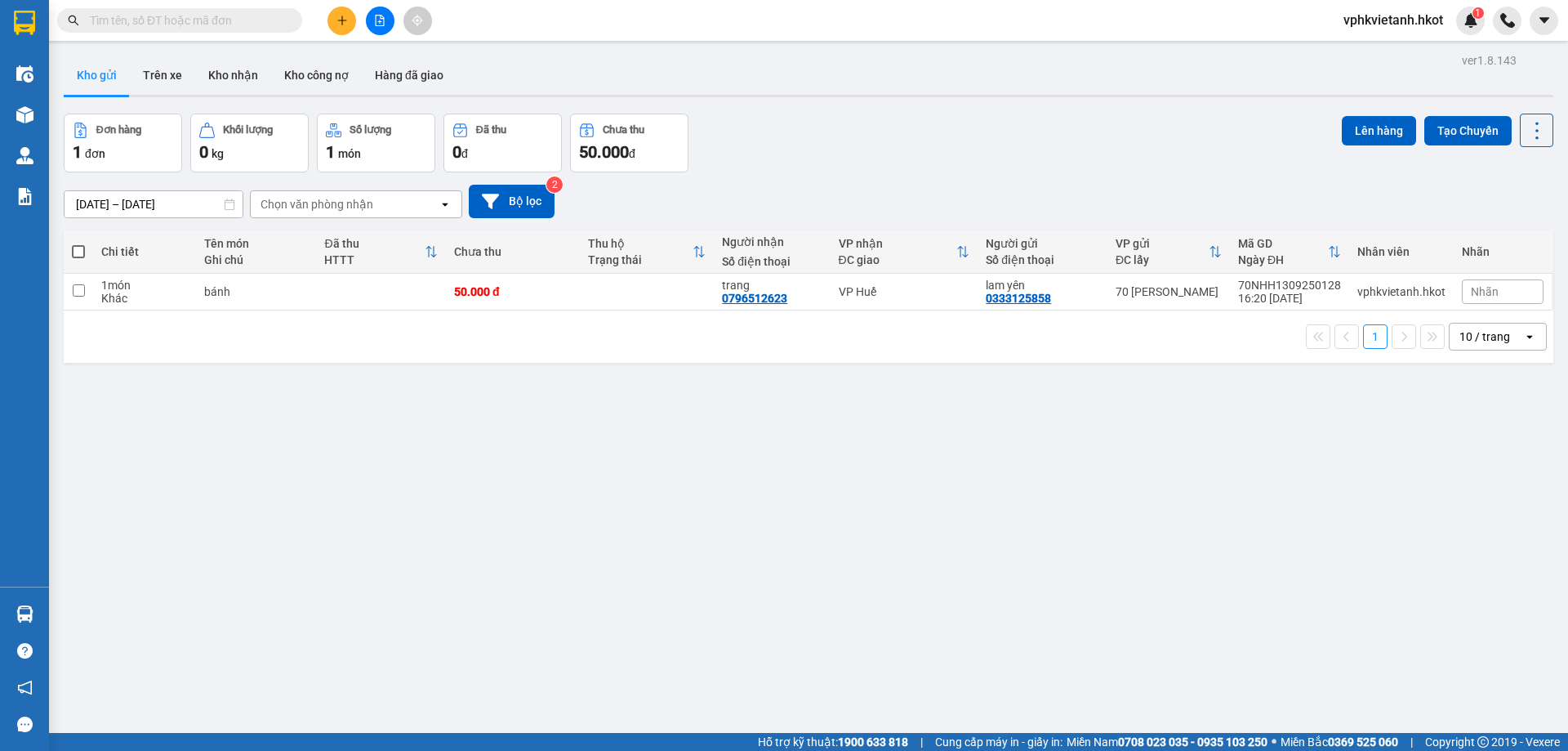
click at [334, 18] on button at bounding box center [342, 21] width 29 height 29
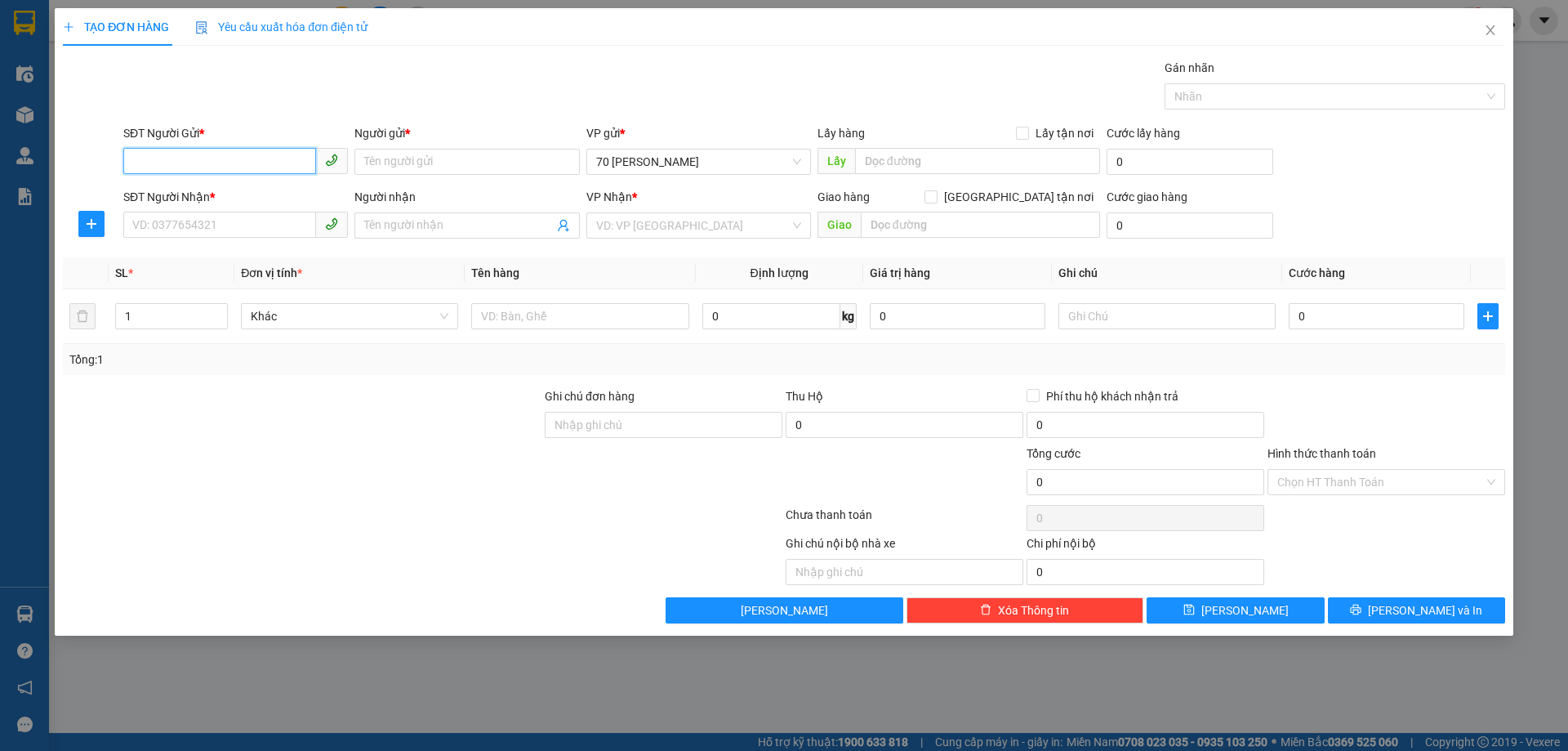
click at [230, 159] on input "SĐT Người Gửi *" at bounding box center [220, 160] width 193 height 26
type input "0849026222"
click at [410, 164] on input "Người gửi *" at bounding box center [467, 161] width 225 height 26
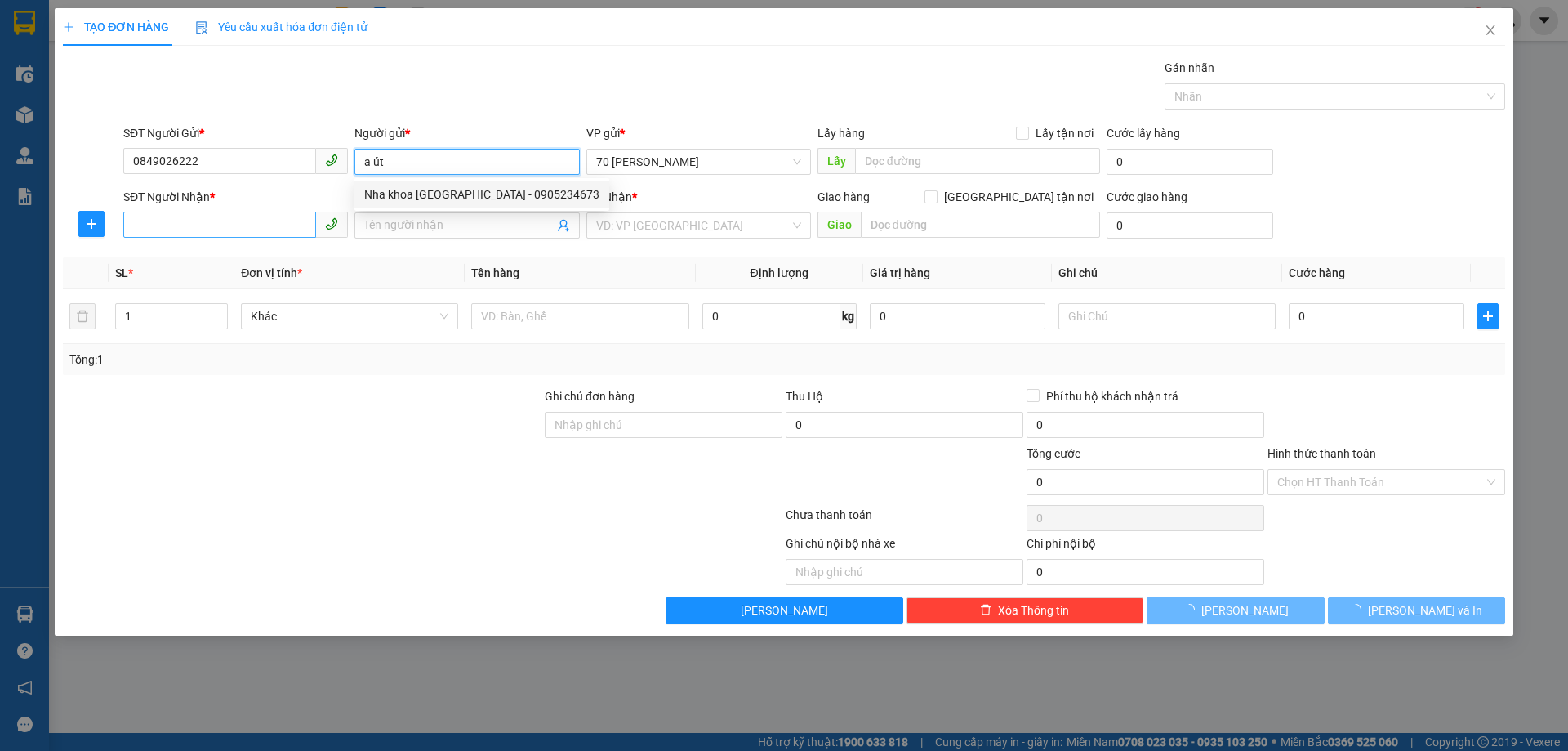
type input "a út"
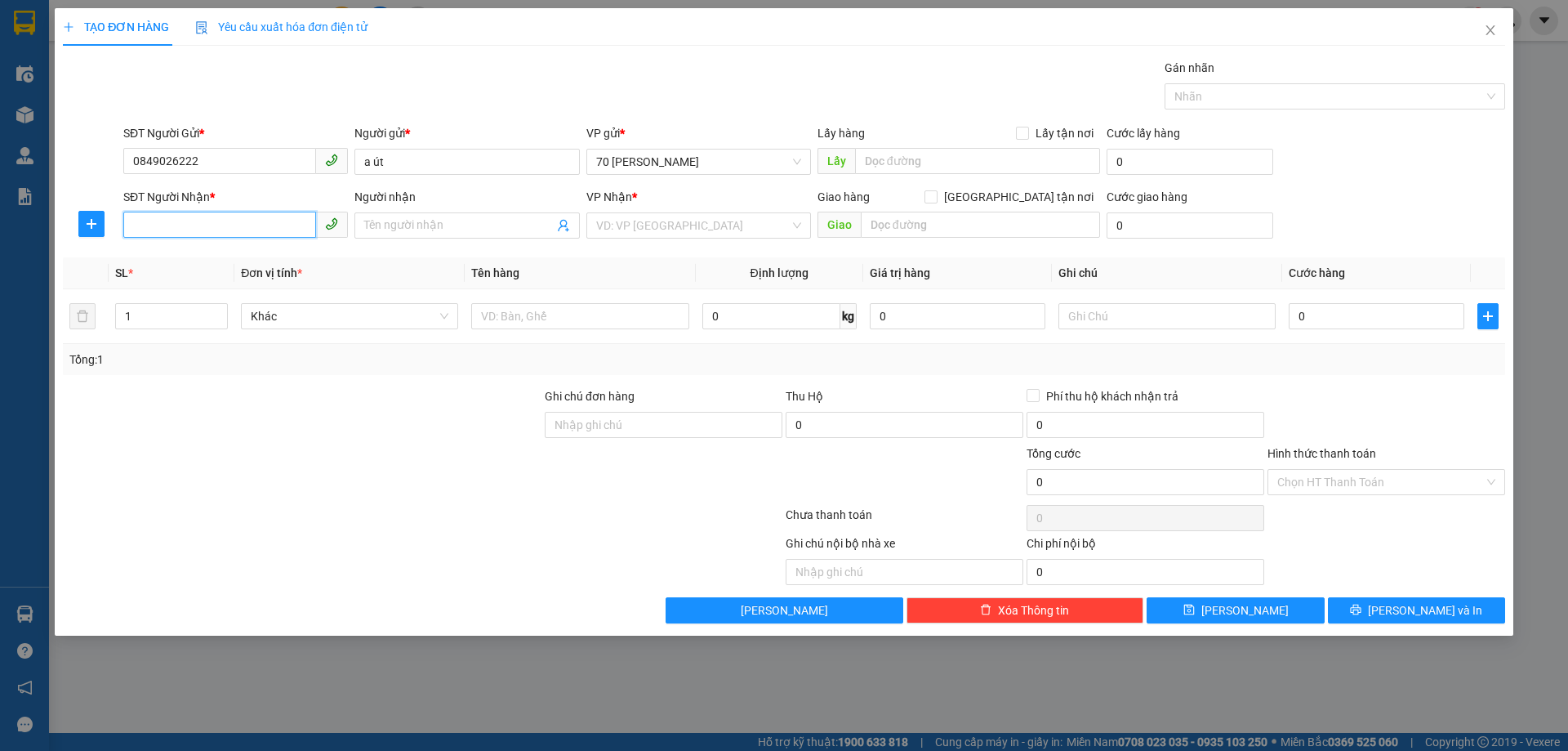
click at [199, 219] on input "SĐT Người Nhận *" at bounding box center [220, 224] width 193 height 26
type input "0912716525"
click at [445, 220] on input "Người nhận" at bounding box center [459, 225] width 189 height 18
type input "l"
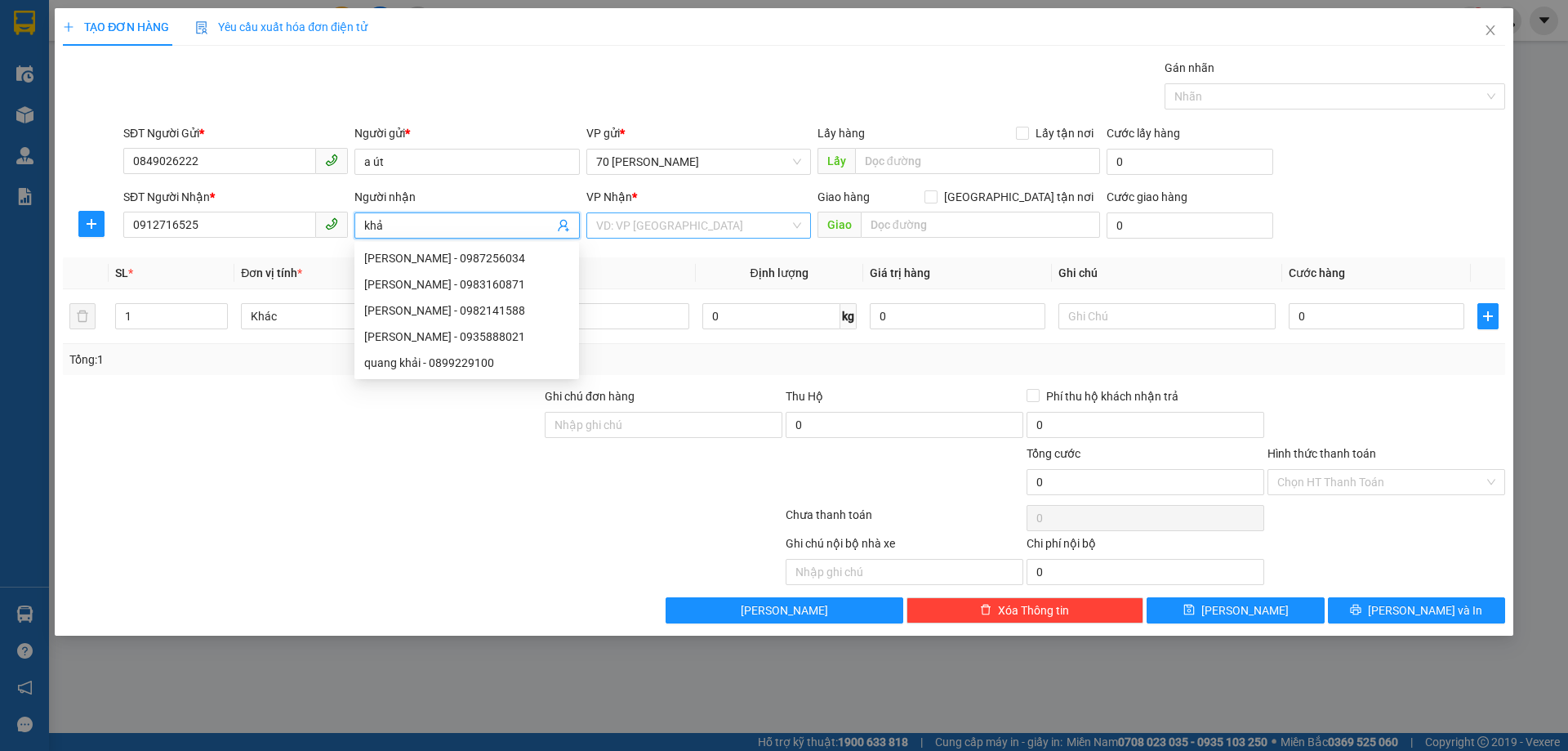
type input "khả"
click at [659, 232] on input "search" at bounding box center [692, 225] width 194 height 24
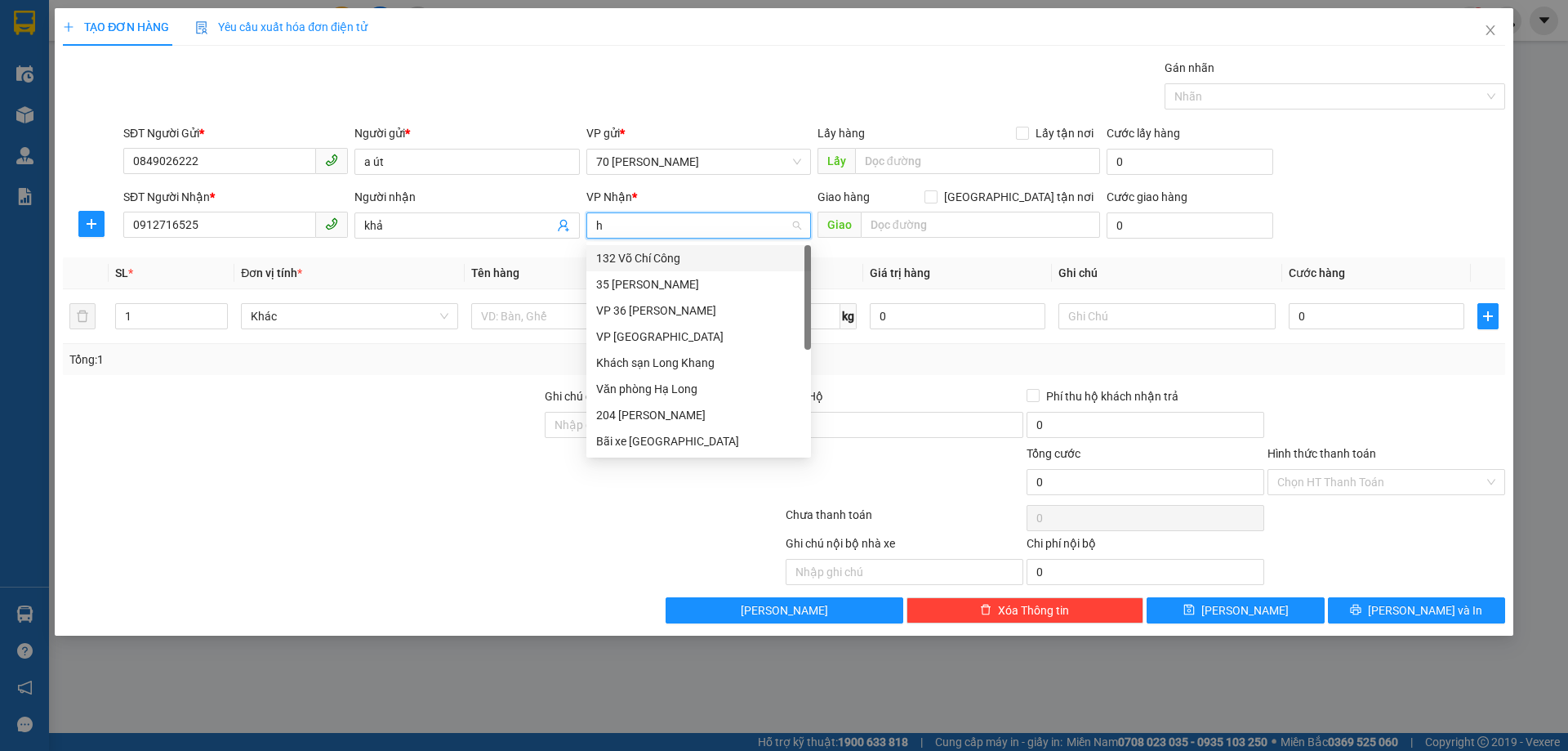
type input "hô"
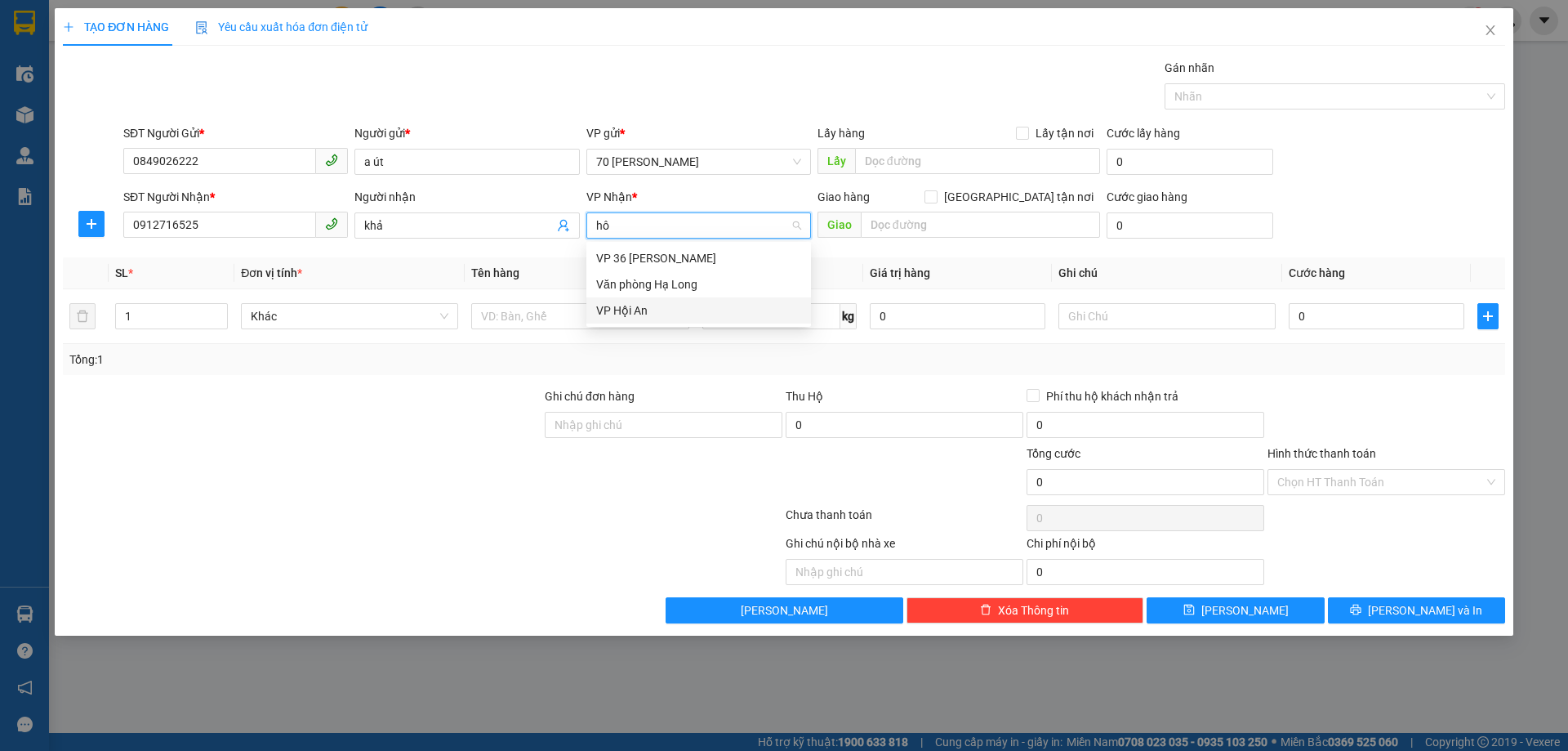
click at [632, 304] on div "VP Hội An" at bounding box center [698, 311] width 205 height 18
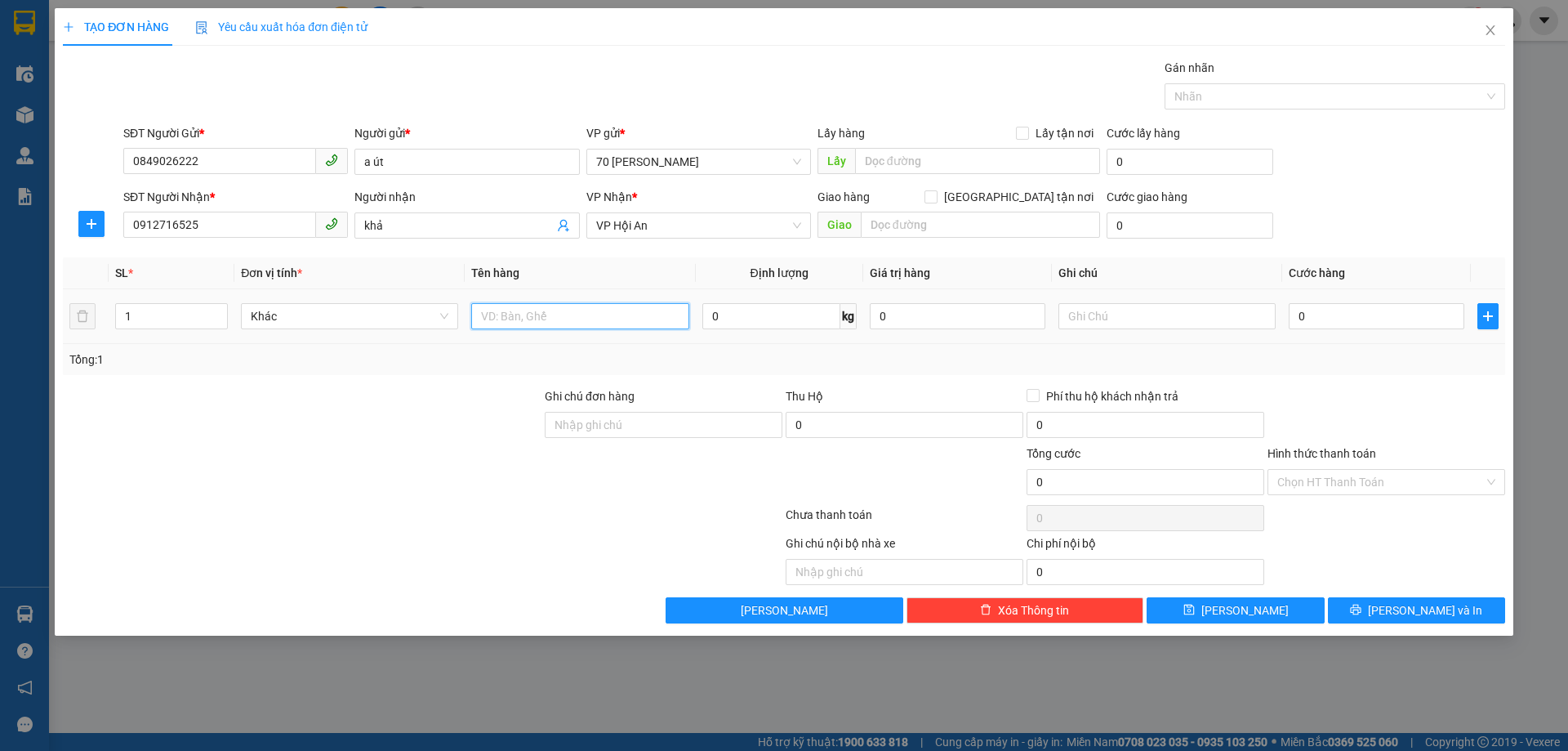
click at [547, 319] on input "text" at bounding box center [580, 316] width 217 height 26
type input "lựu trầm"
click at [1326, 306] on input "0" at bounding box center [1376, 316] width 176 height 26
type input "5"
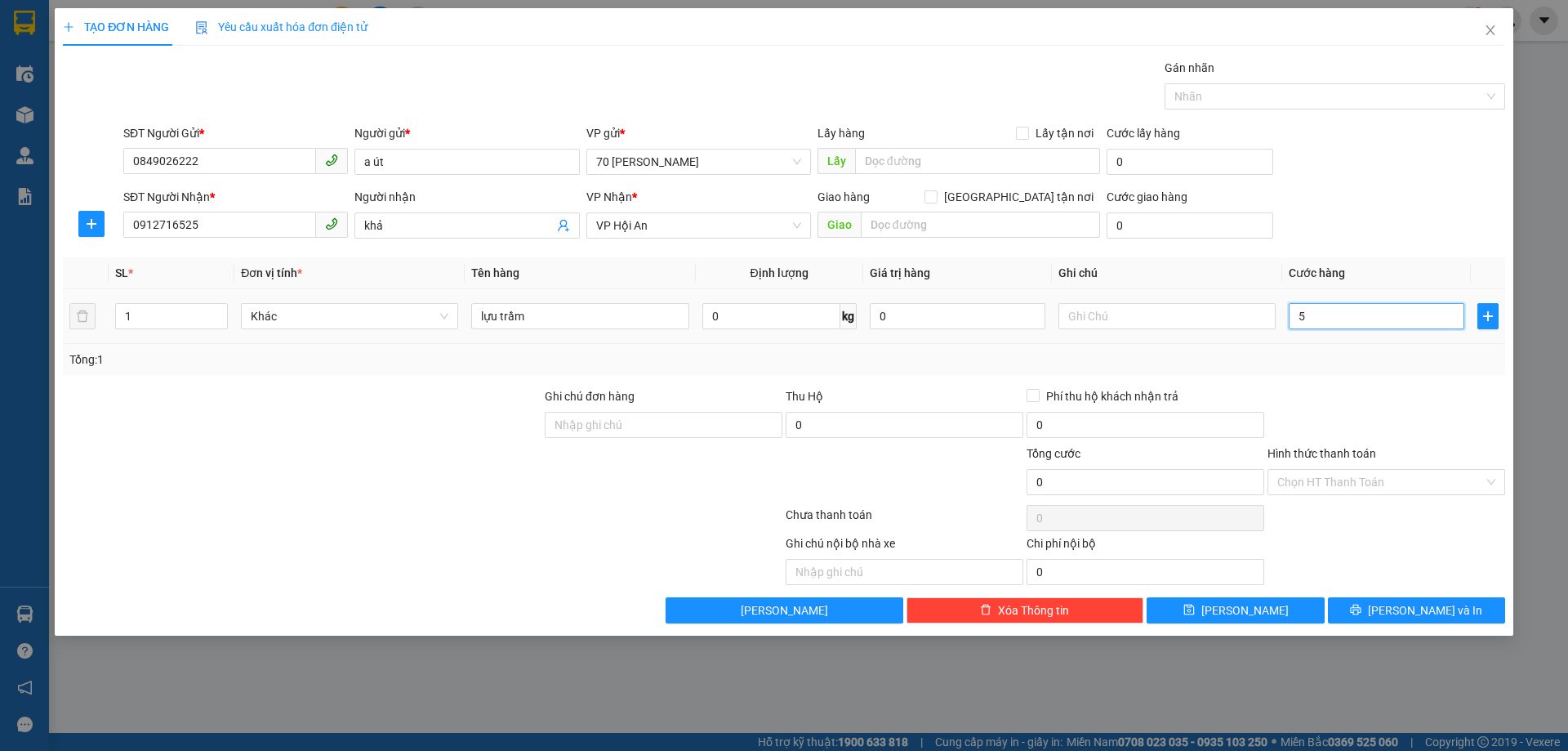
type input "5"
type input "50"
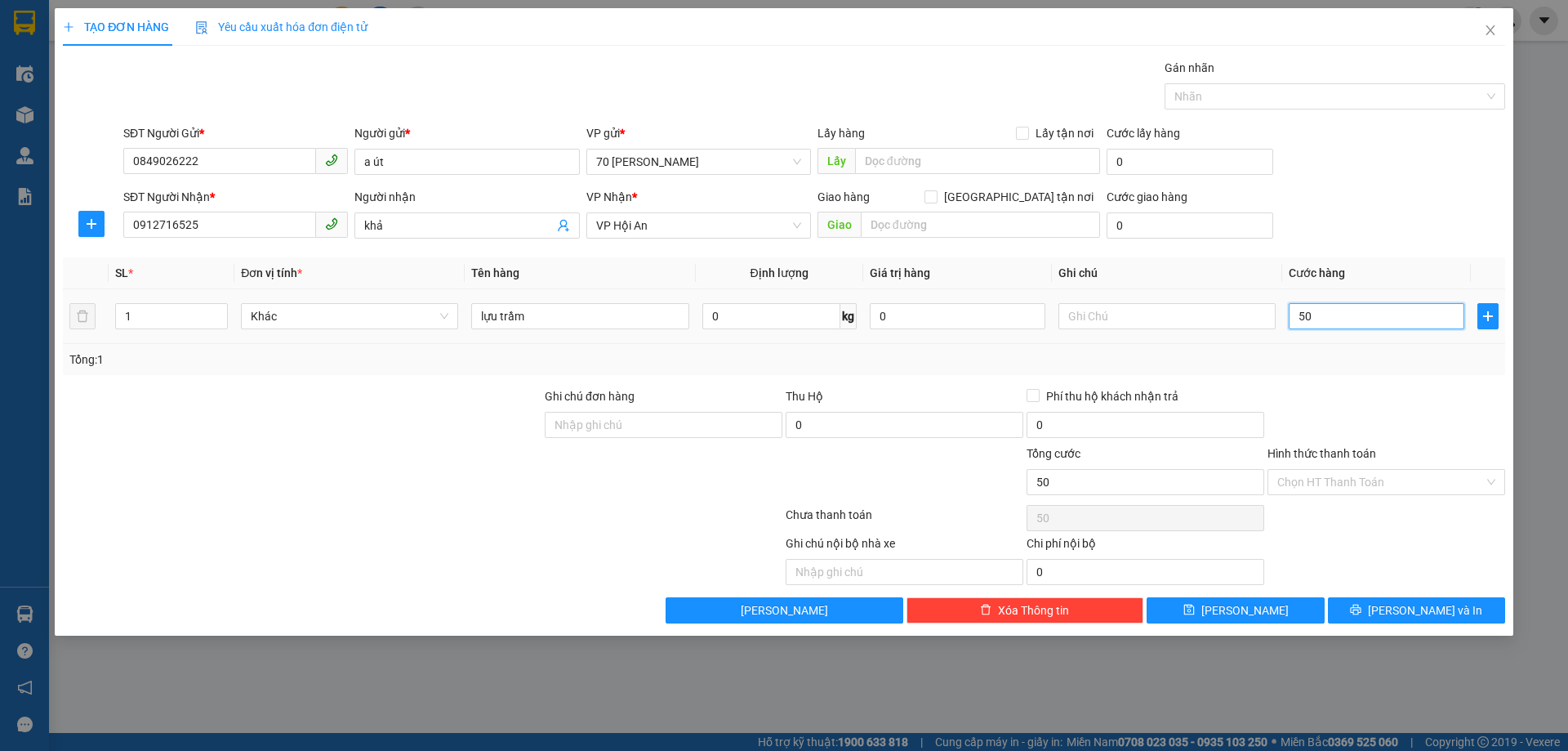
type input "500"
type input "5.000"
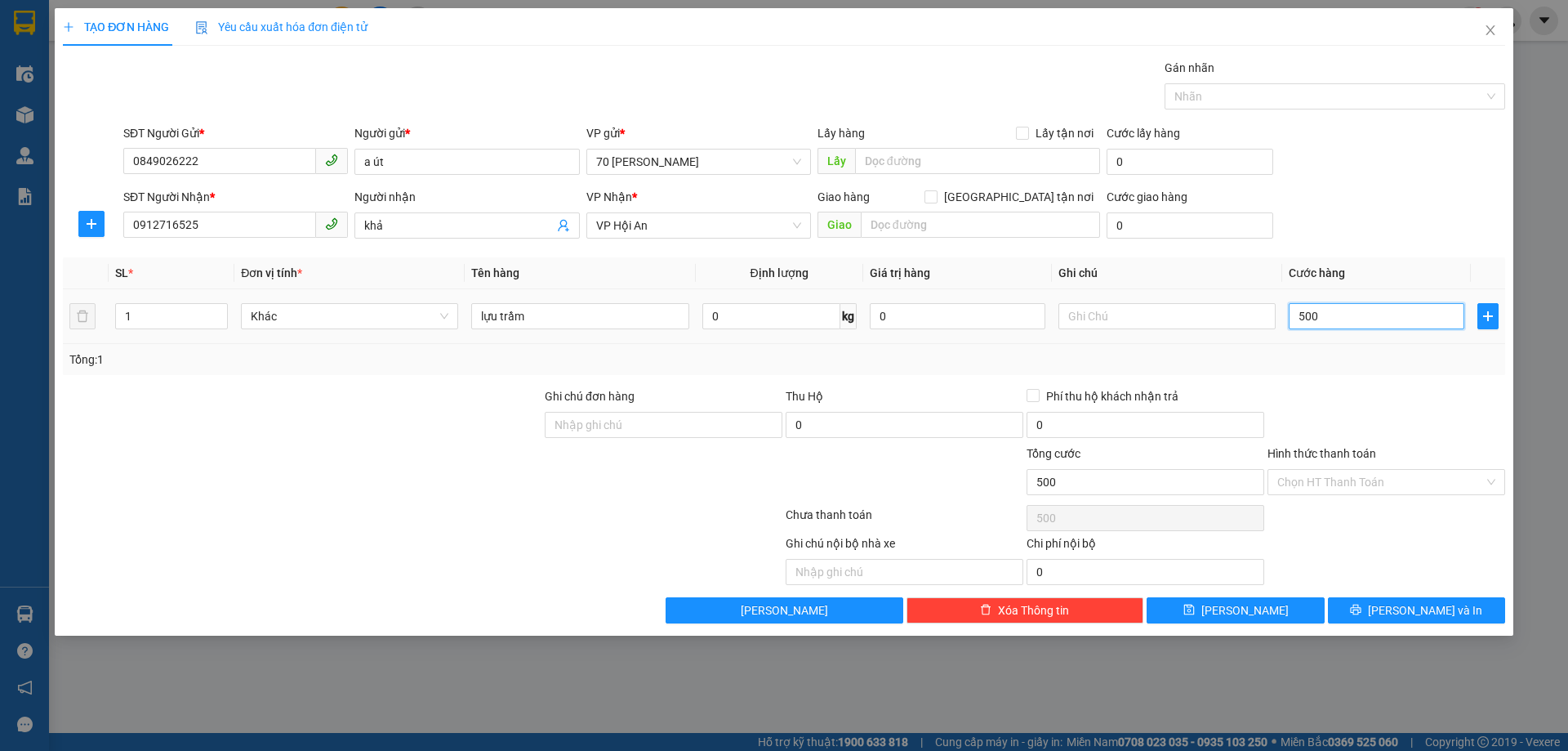
type input "5.000"
type input "50.000"
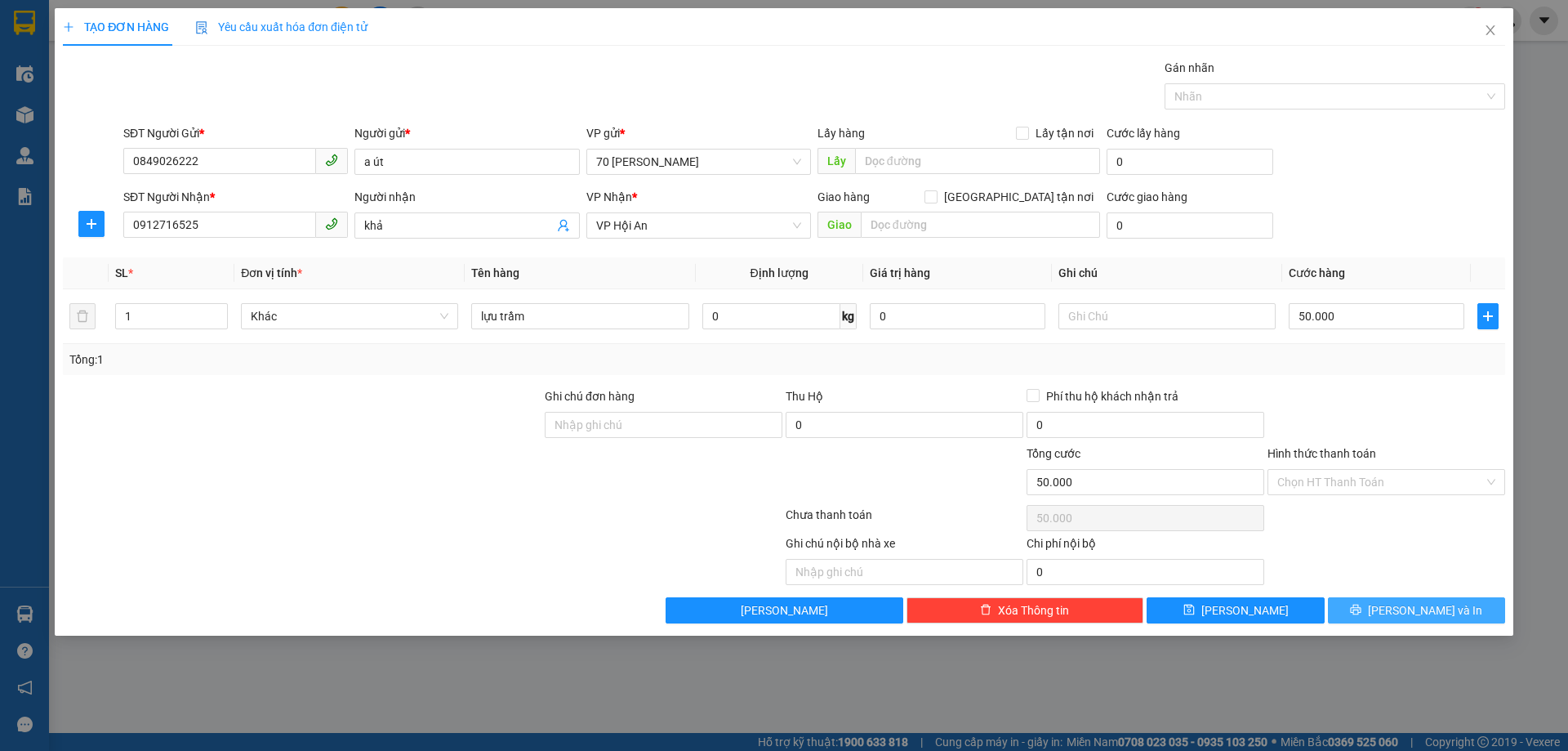
click at [1419, 615] on span "[PERSON_NAME] và In" at bounding box center [1425, 611] width 114 height 18
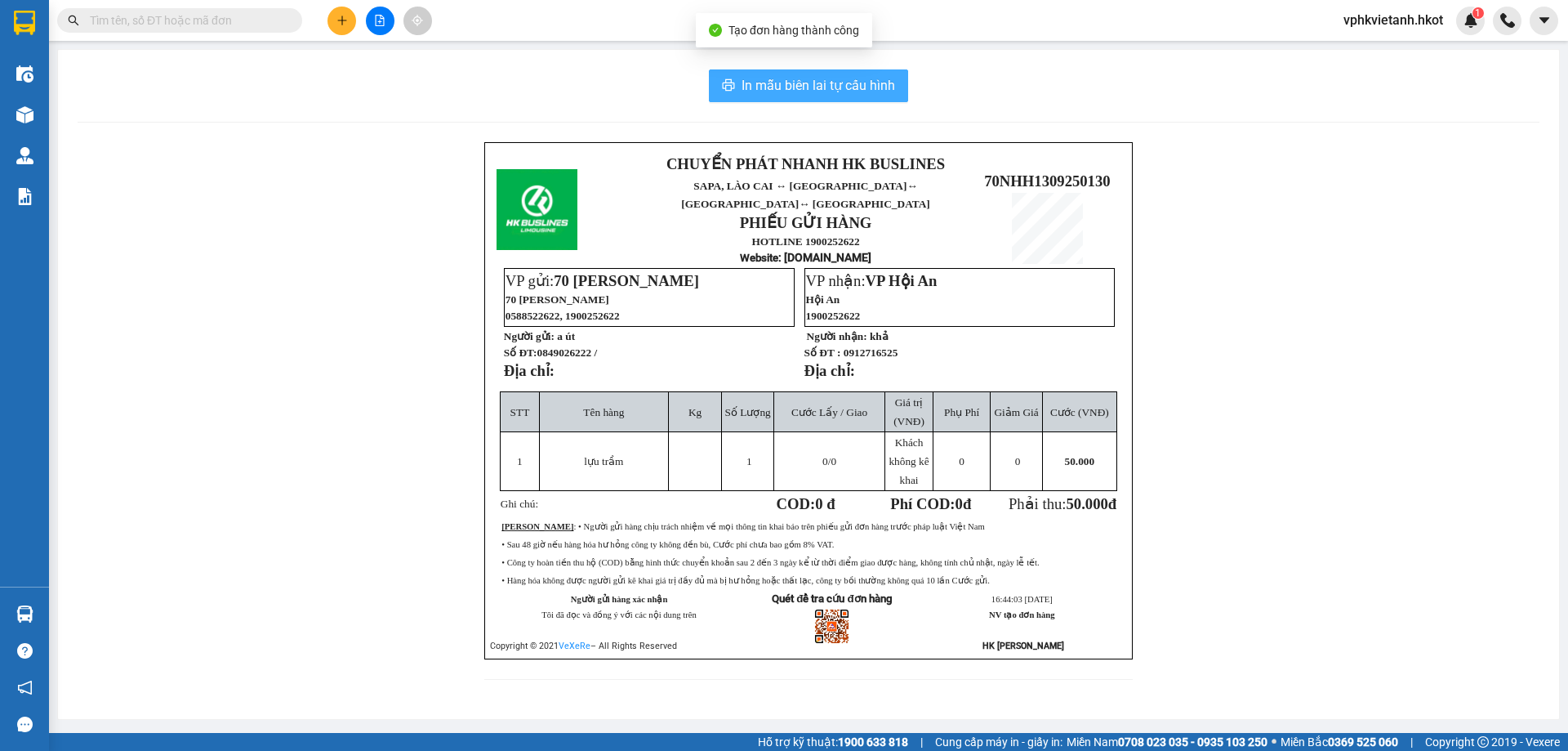
click at [856, 84] on span "In mẫu biên lai tự cấu hình" at bounding box center [818, 85] width 154 height 21
